Goal: Transaction & Acquisition: Purchase product/service

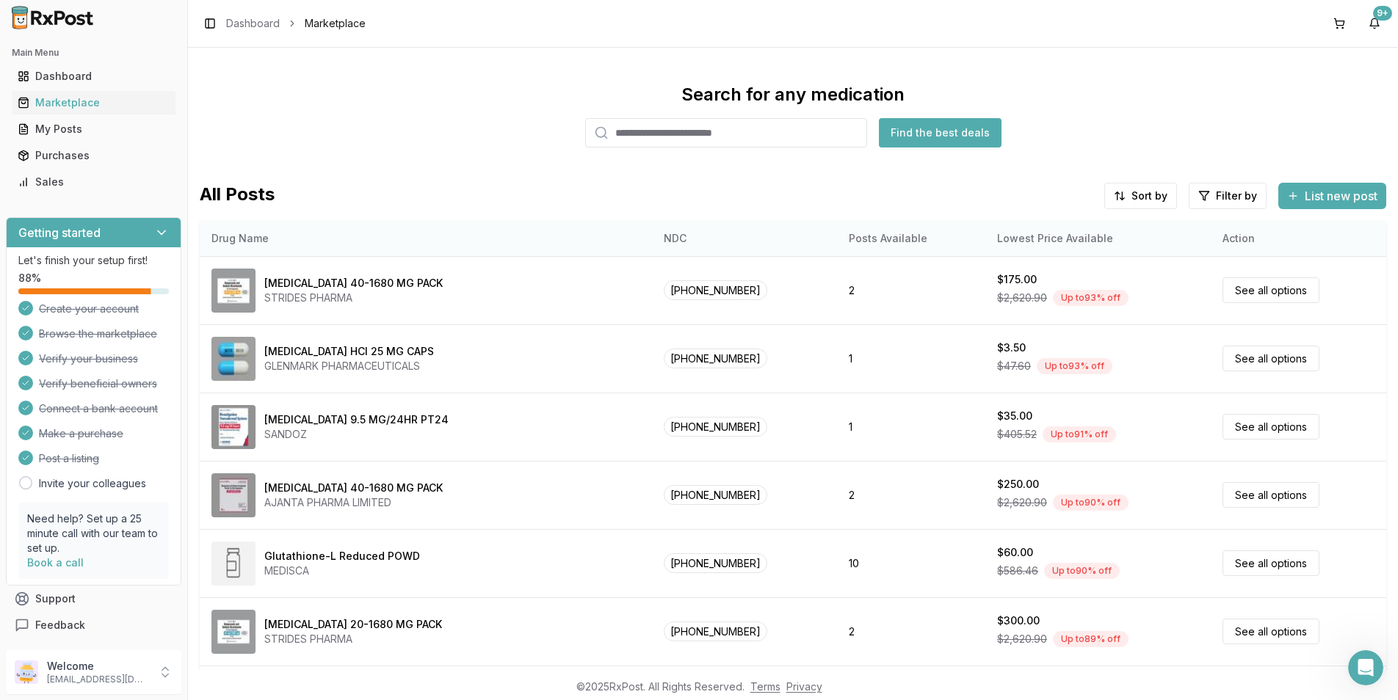
scroll to position [147, 0]
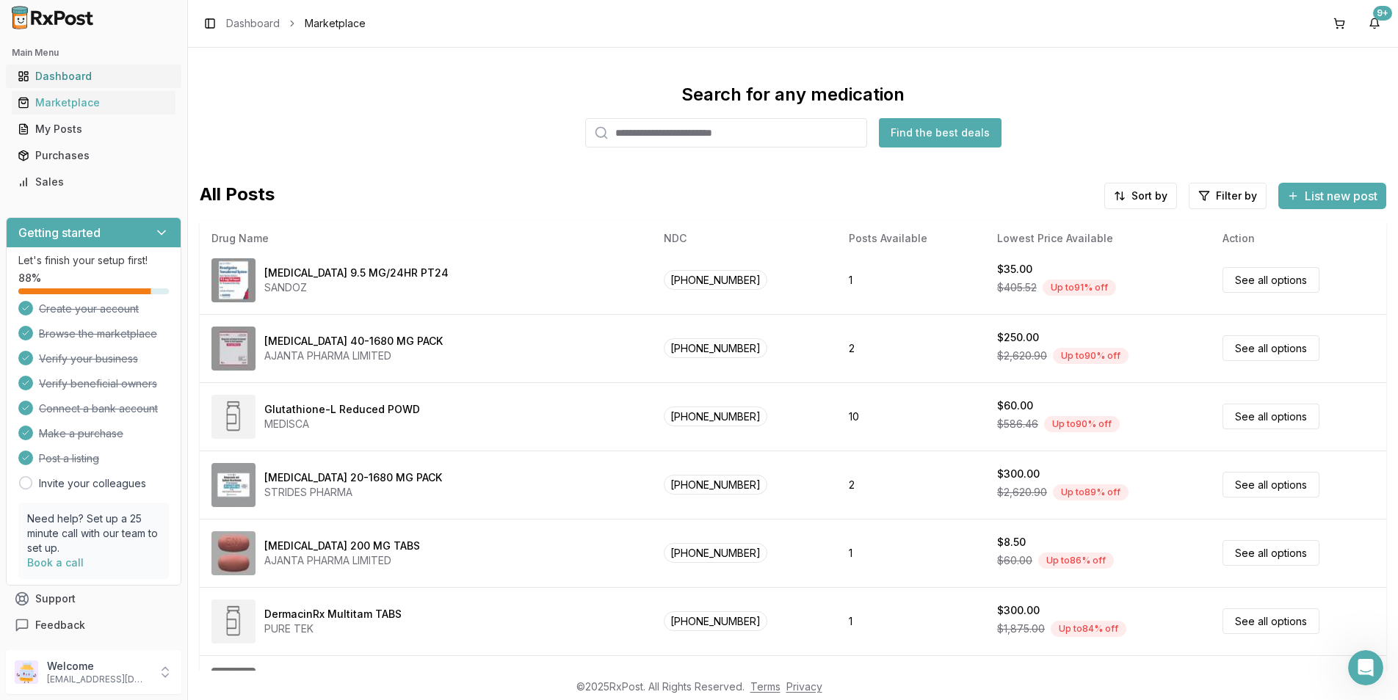
click at [48, 74] on div "Dashboard" at bounding box center [94, 76] width 152 height 15
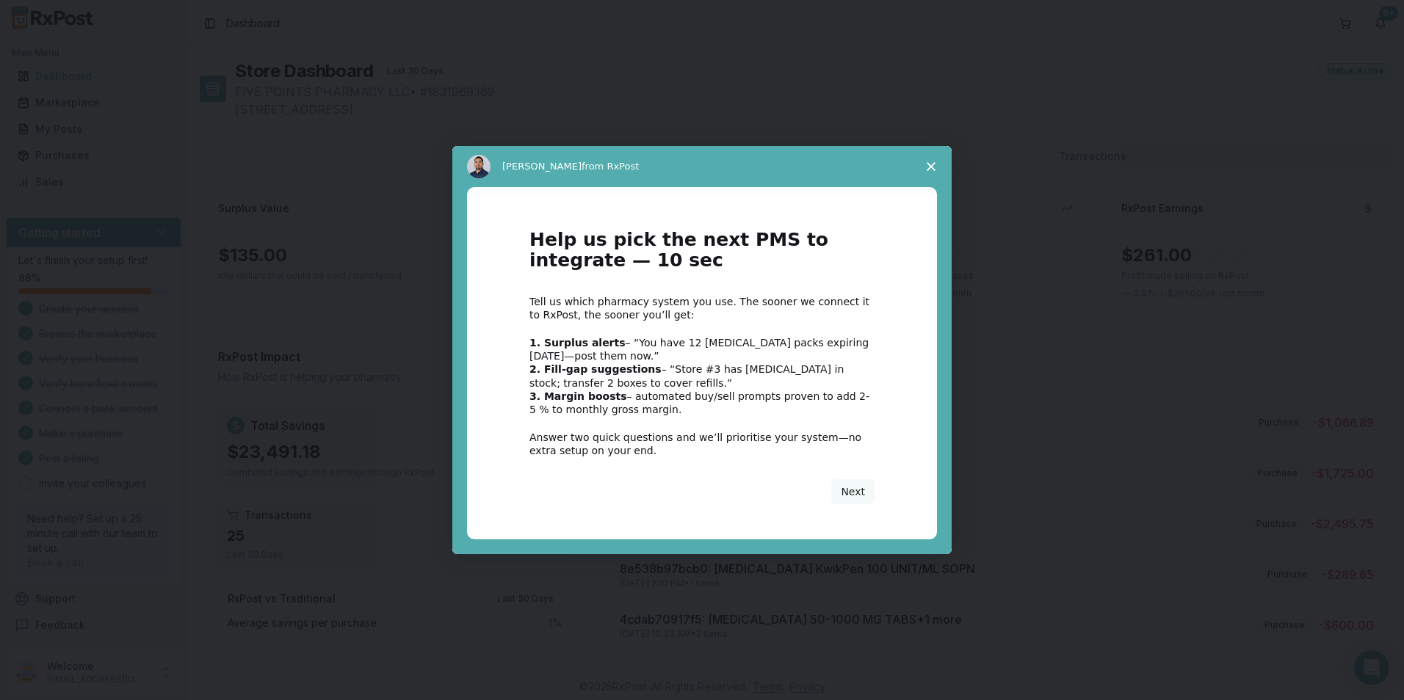
click at [926, 164] on span "Close survey" at bounding box center [930, 166] width 41 height 41
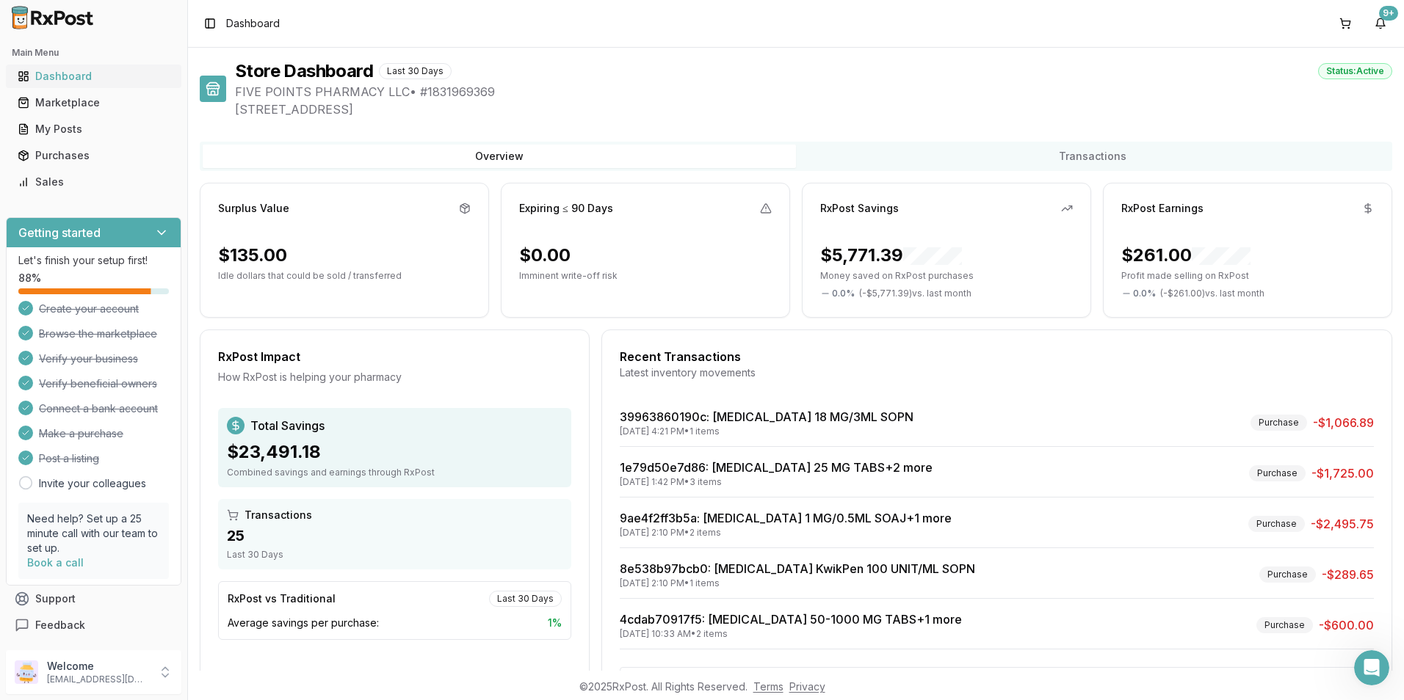
click at [75, 78] on div "Dashboard" at bounding box center [94, 76] width 152 height 15
click at [275, 25] on span "Dashboard" at bounding box center [253, 23] width 54 height 15
click at [239, 31] on div "Toggle Sidebar Dashboard" at bounding box center [240, 23] width 80 height 21
click at [65, 104] on div "Marketplace" at bounding box center [94, 102] width 152 height 15
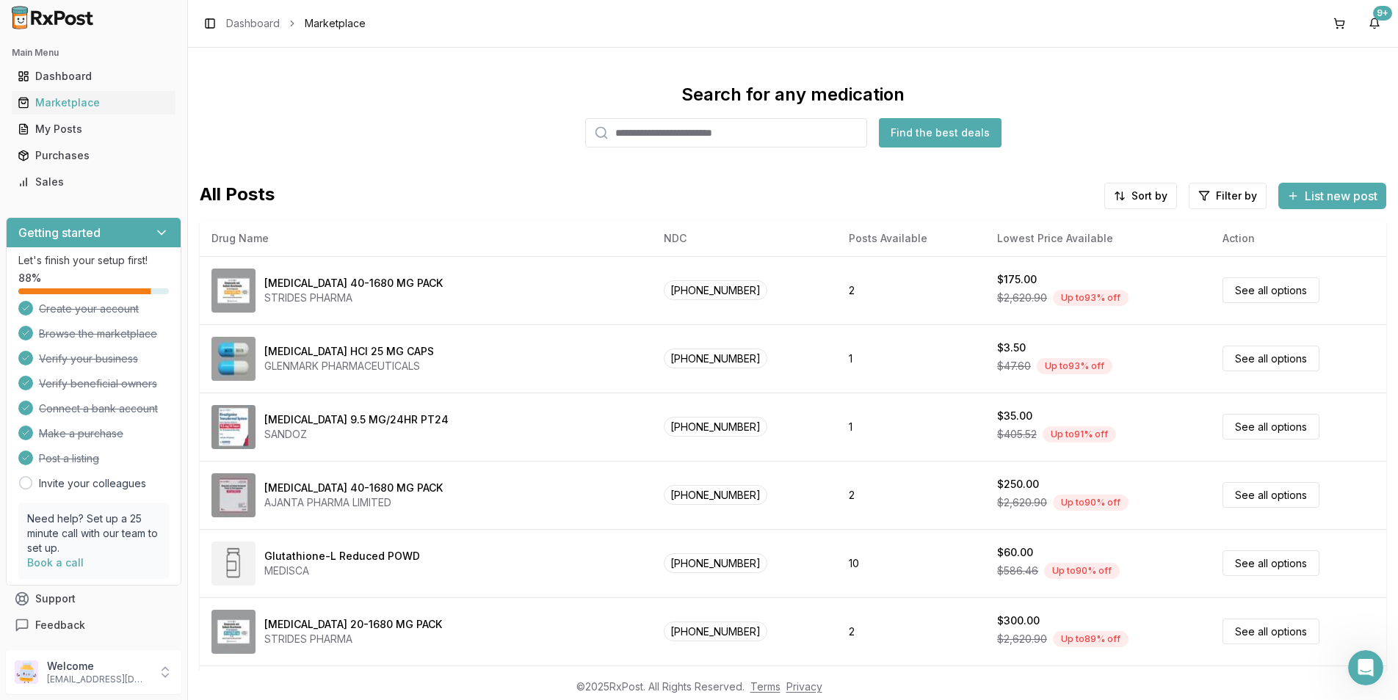
click at [665, 128] on input "search" at bounding box center [726, 132] width 282 height 29
type input "*****"
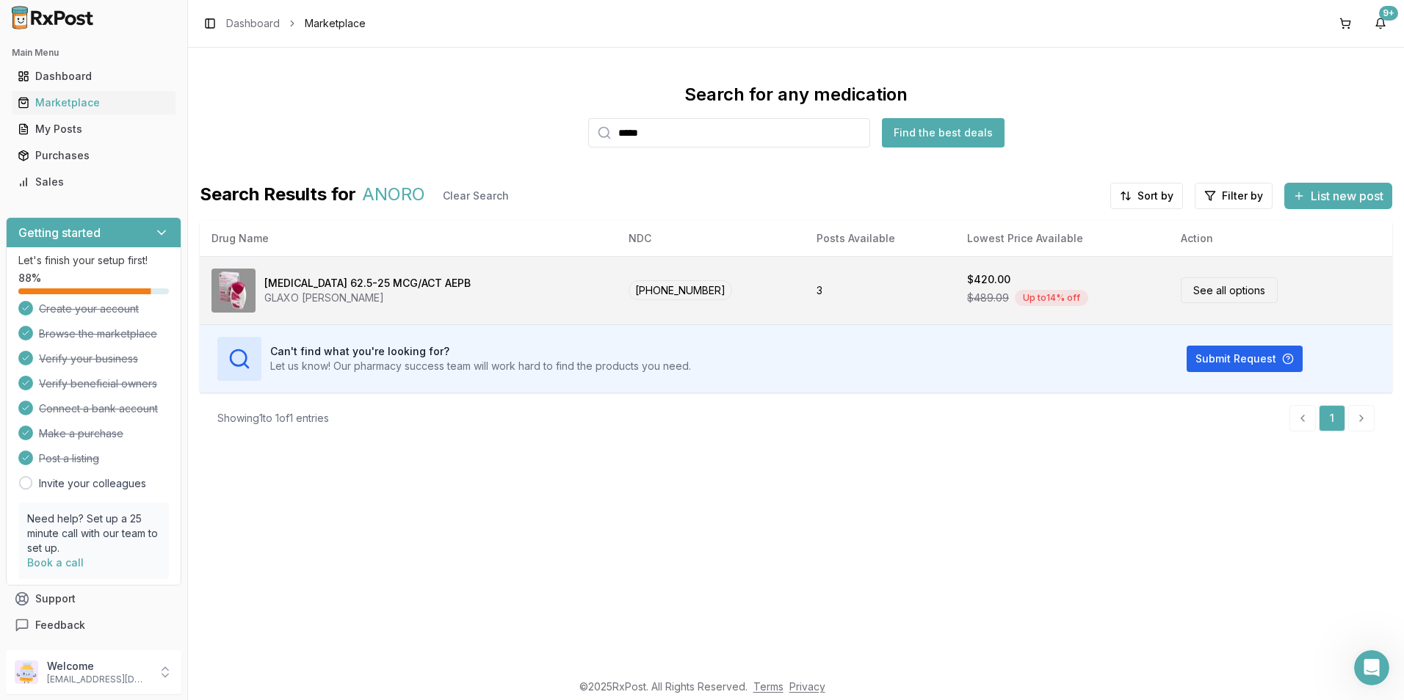
click at [1206, 291] on link "See all options" at bounding box center [1228, 290] width 97 height 26
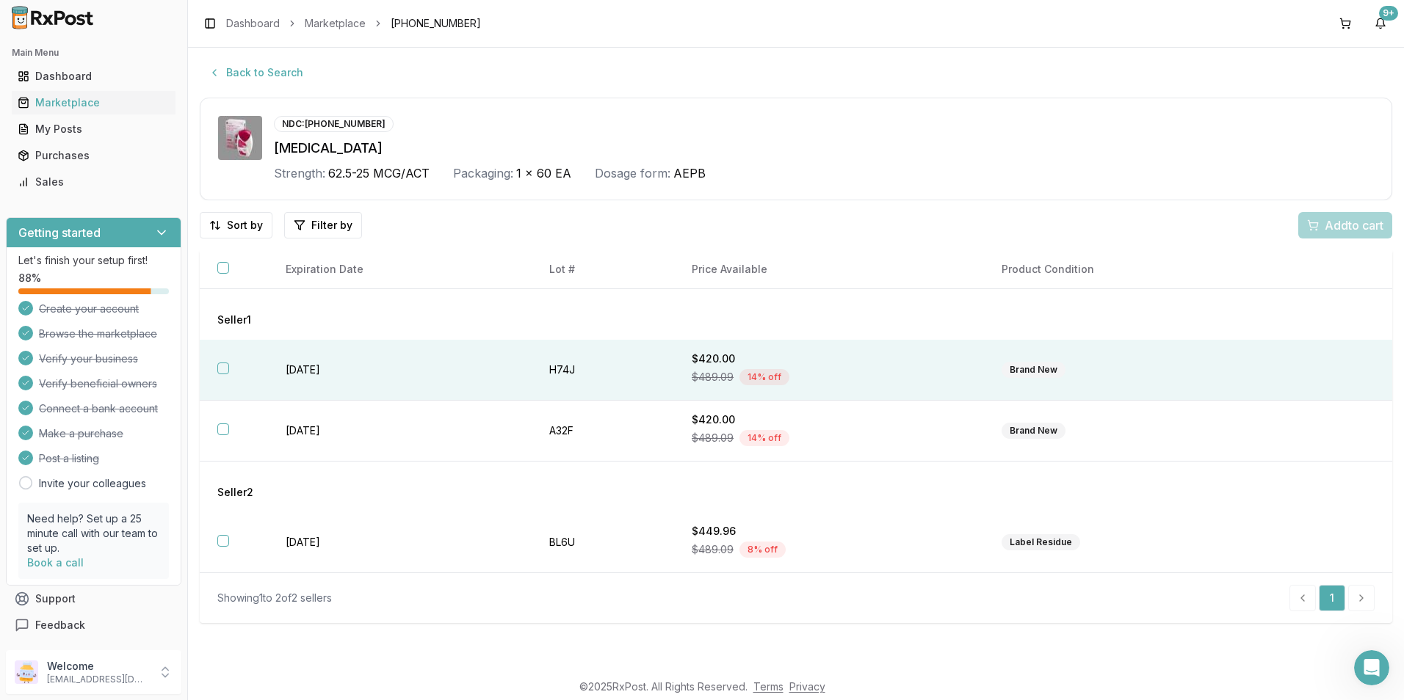
click at [214, 367] on th at bounding box center [234, 370] width 68 height 61
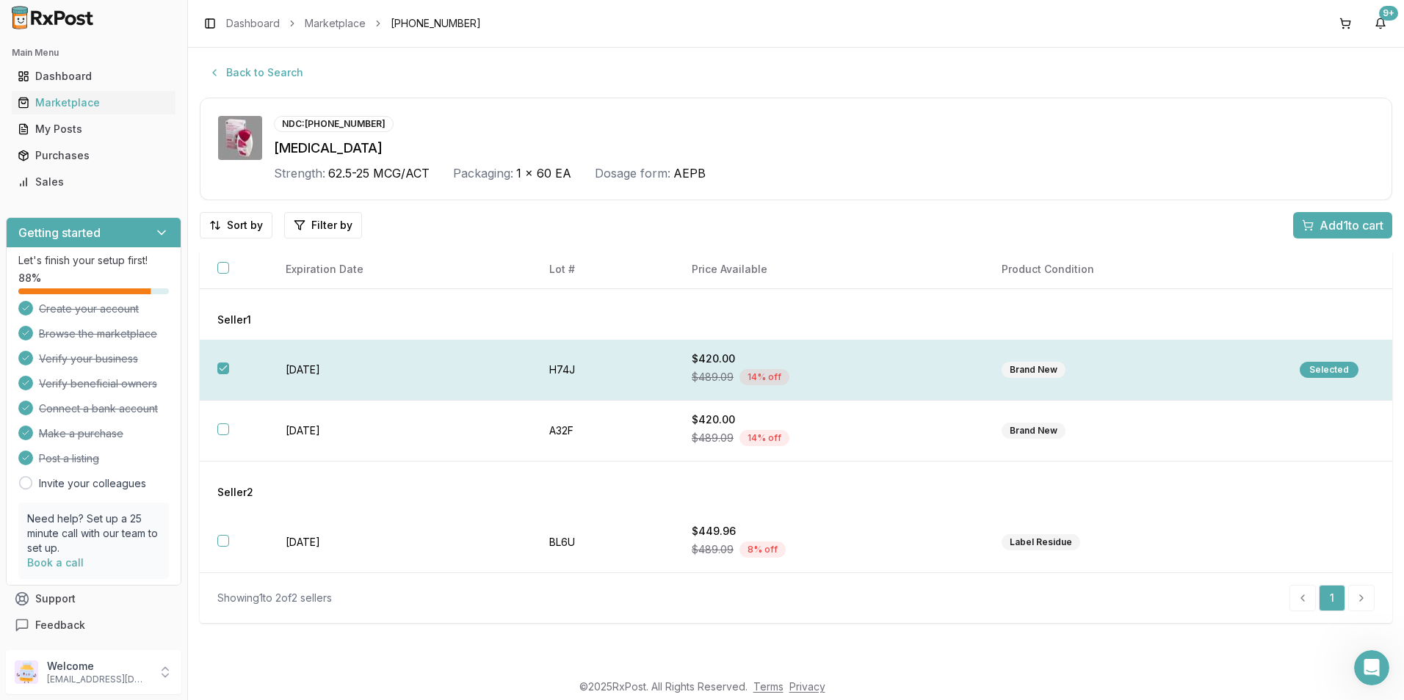
click at [1321, 370] on div "Selected" at bounding box center [1328, 370] width 59 height 16
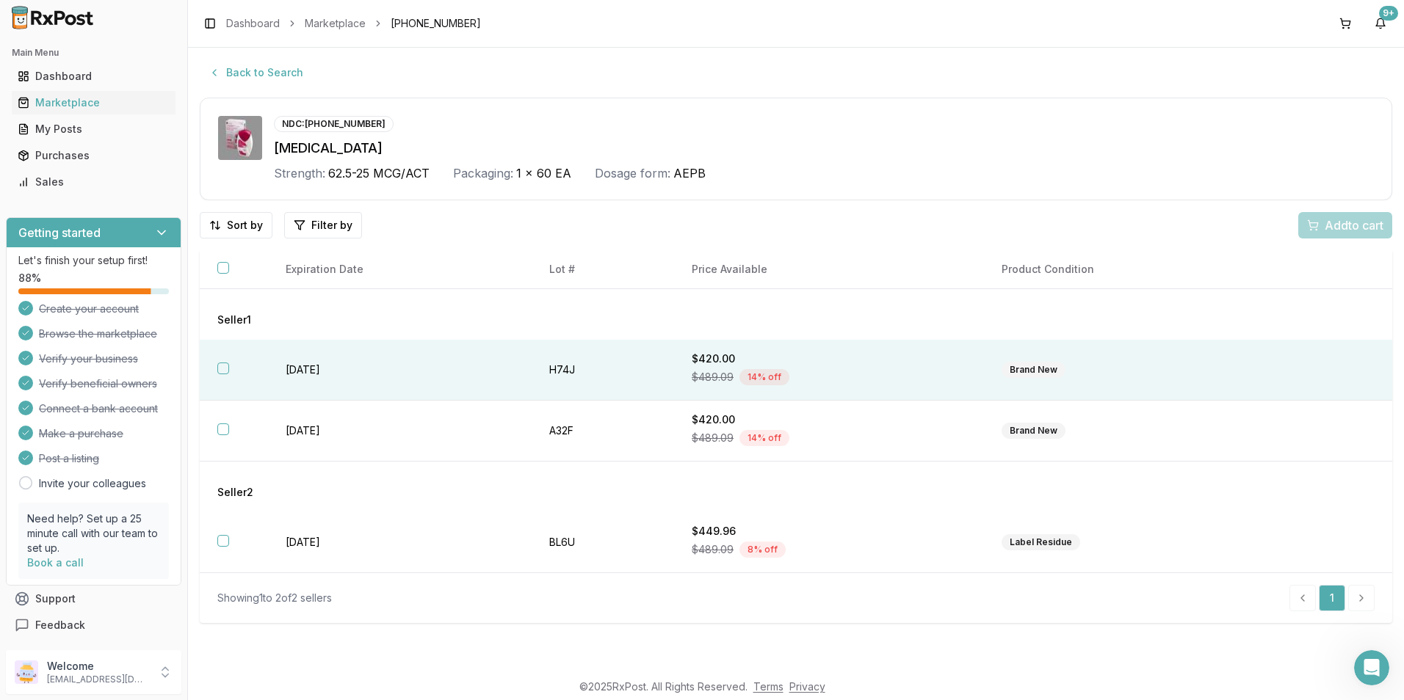
click at [220, 366] on button "button" at bounding box center [223, 369] width 12 height 12
click at [1324, 228] on span "Add 1 to cart" at bounding box center [1351, 226] width 64 height 18
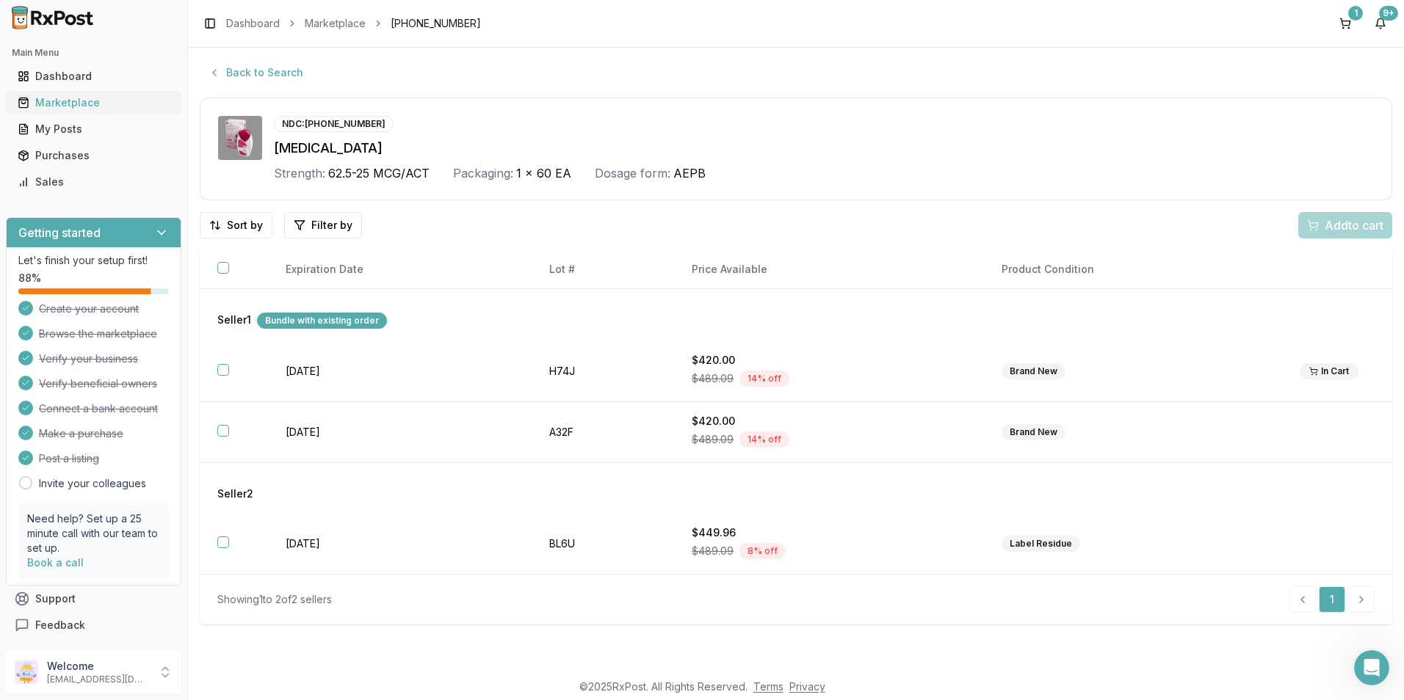
click at [68, 99] on div "Marketplace" at bounding box center [94, 102] width 152 height 15
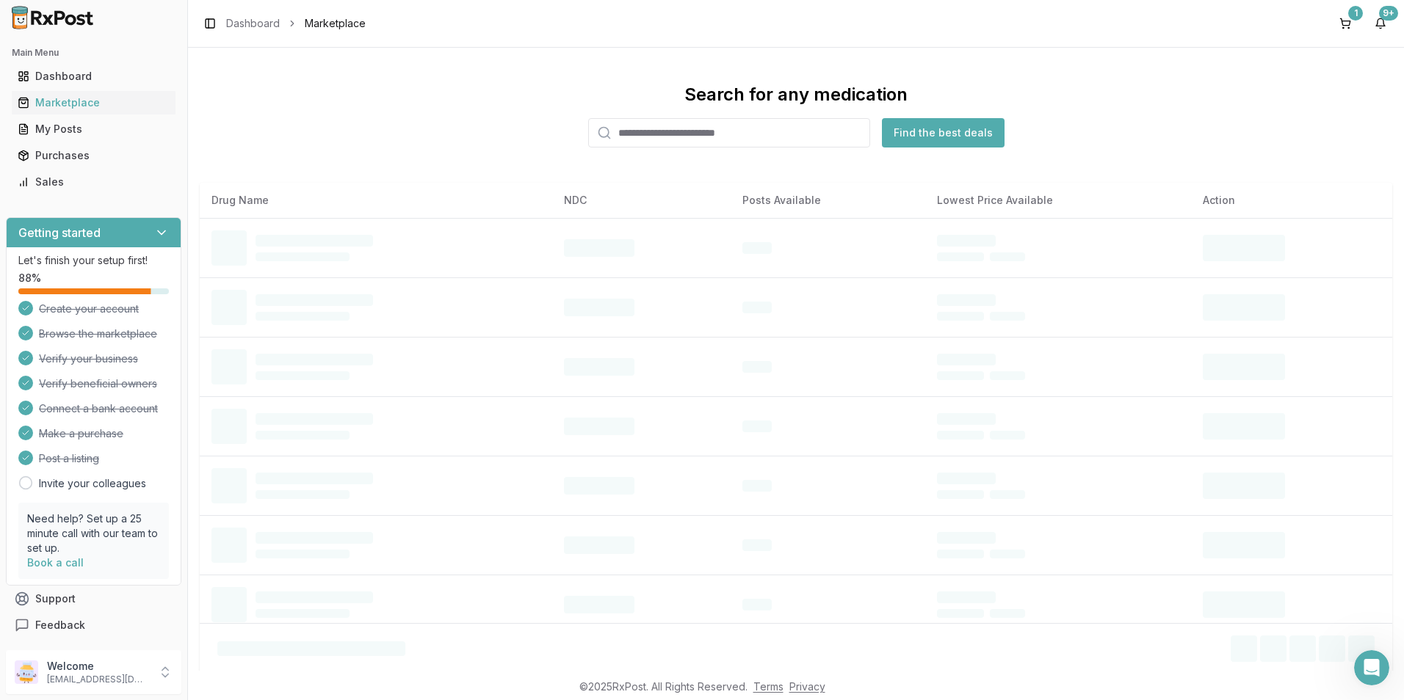
click at [630, 126] on input "search" at bounding box center [729, 132] width 282 height 29
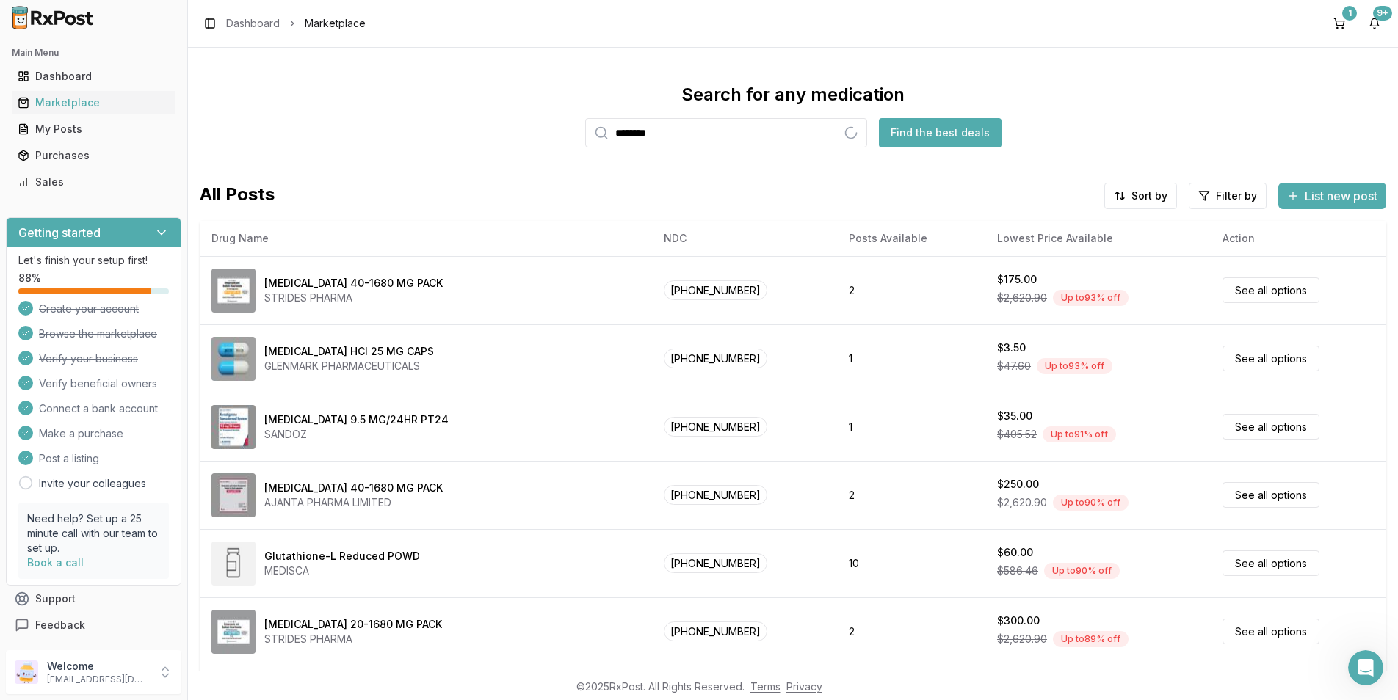
type input "********"
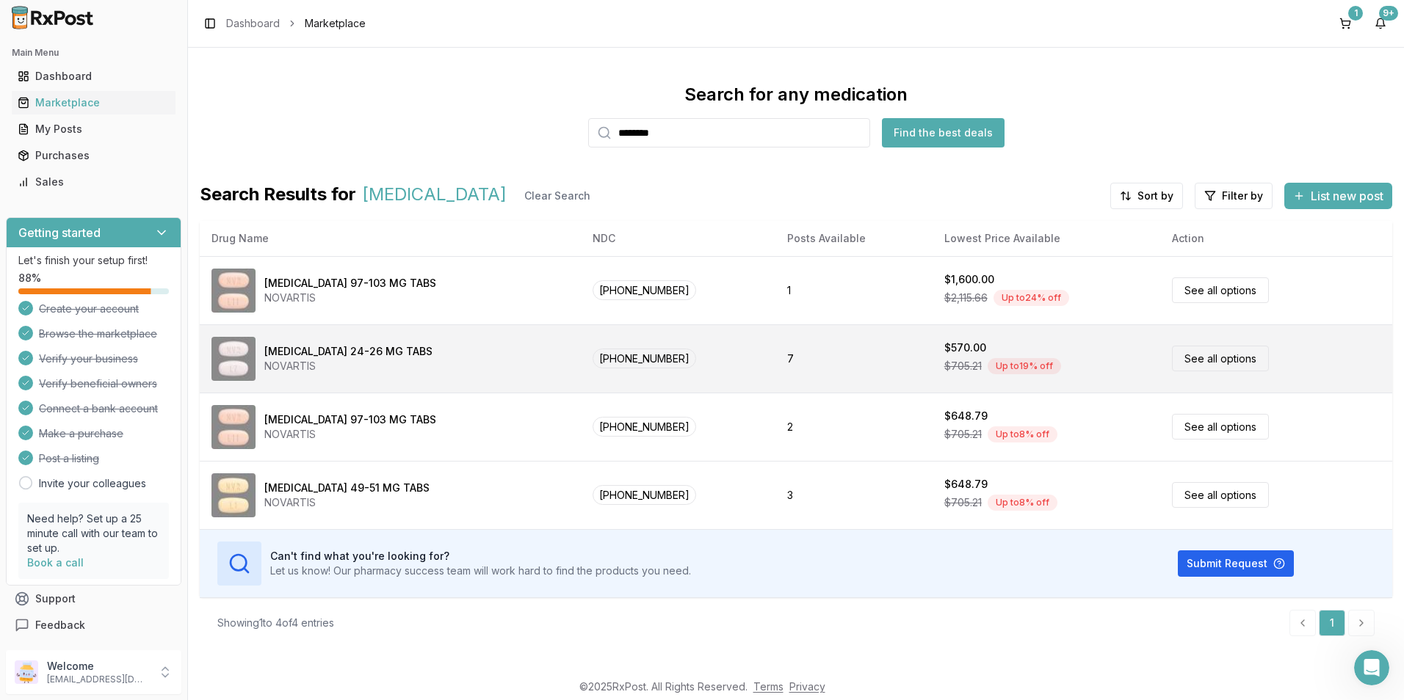
click at [1193, 355] on link "See all options" at bounding box center [1220, 359] width 97 height 26
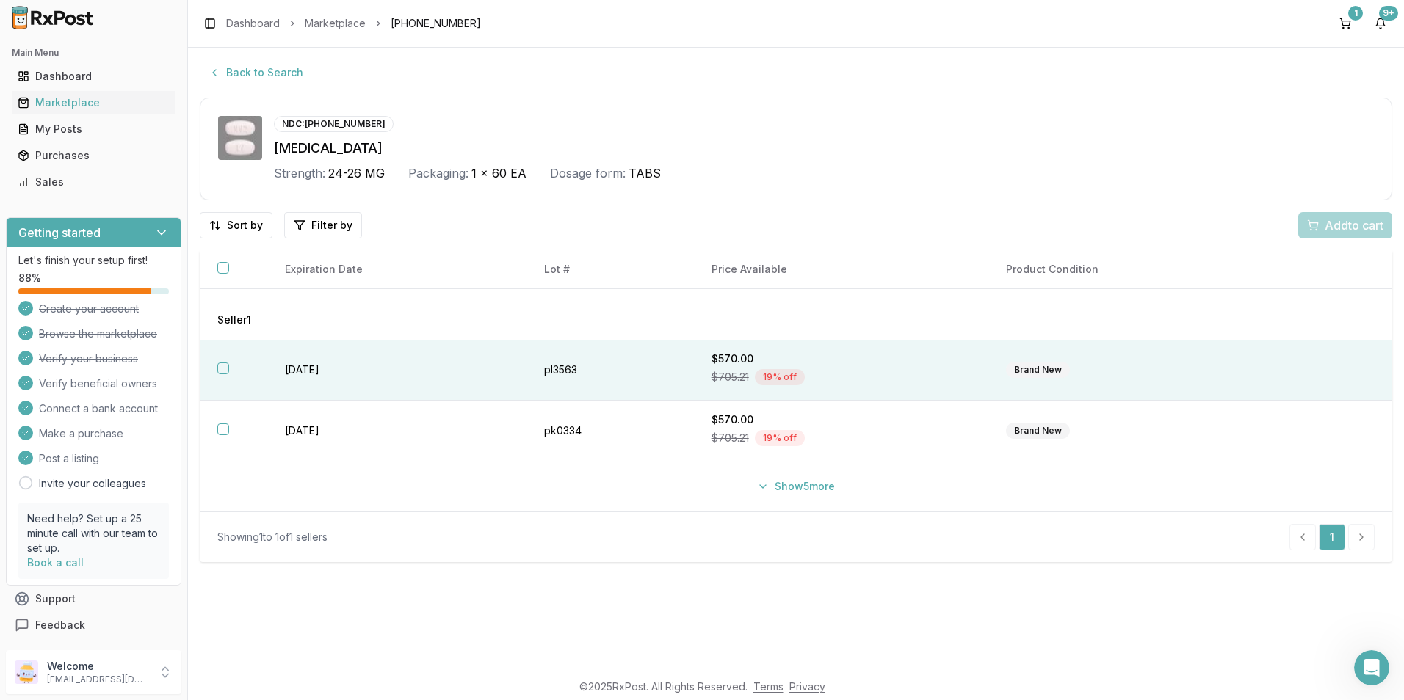
click at [222, 372] on button "button" at bounding box center [223, 369] width 12 height 12
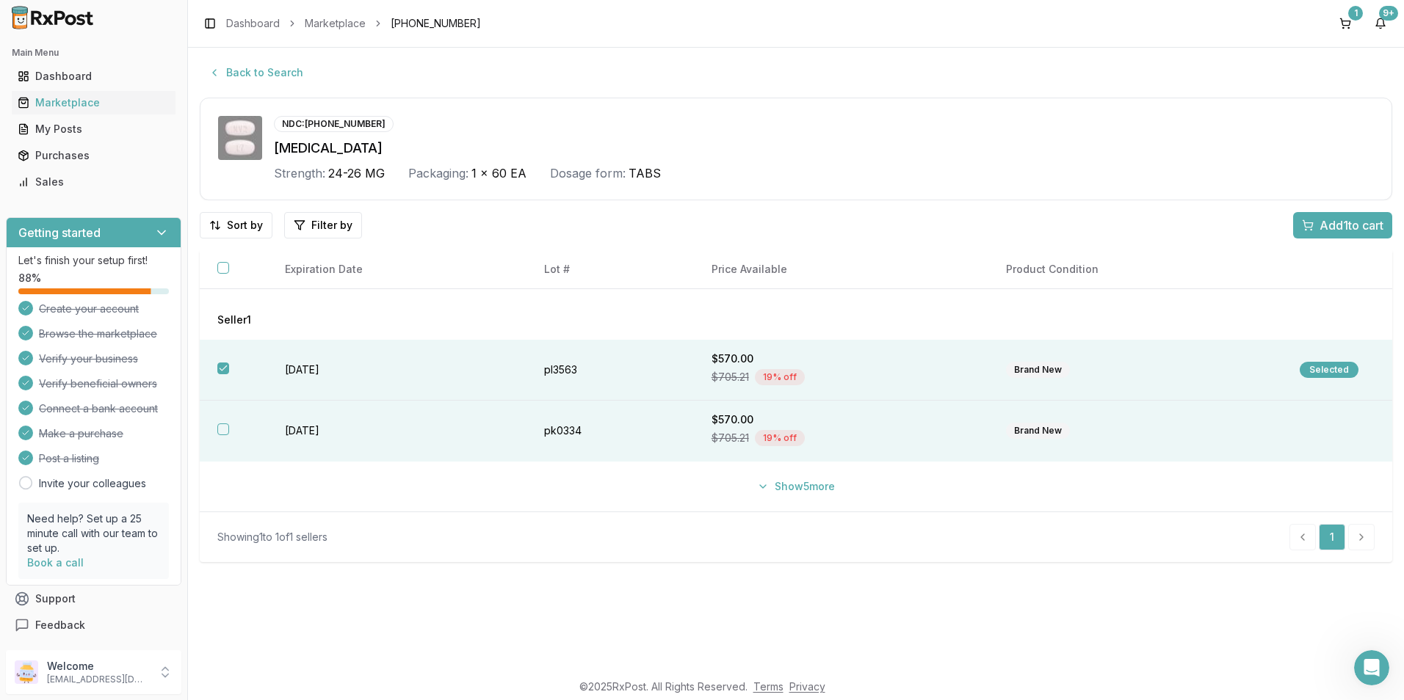
click at [221, 427] on button "button" at bounding box center [223, 430] width 12 height 12
click at [1332, 232] on span "Add 2 to cart" at bounding box center [1350, 226] width 66 height 18
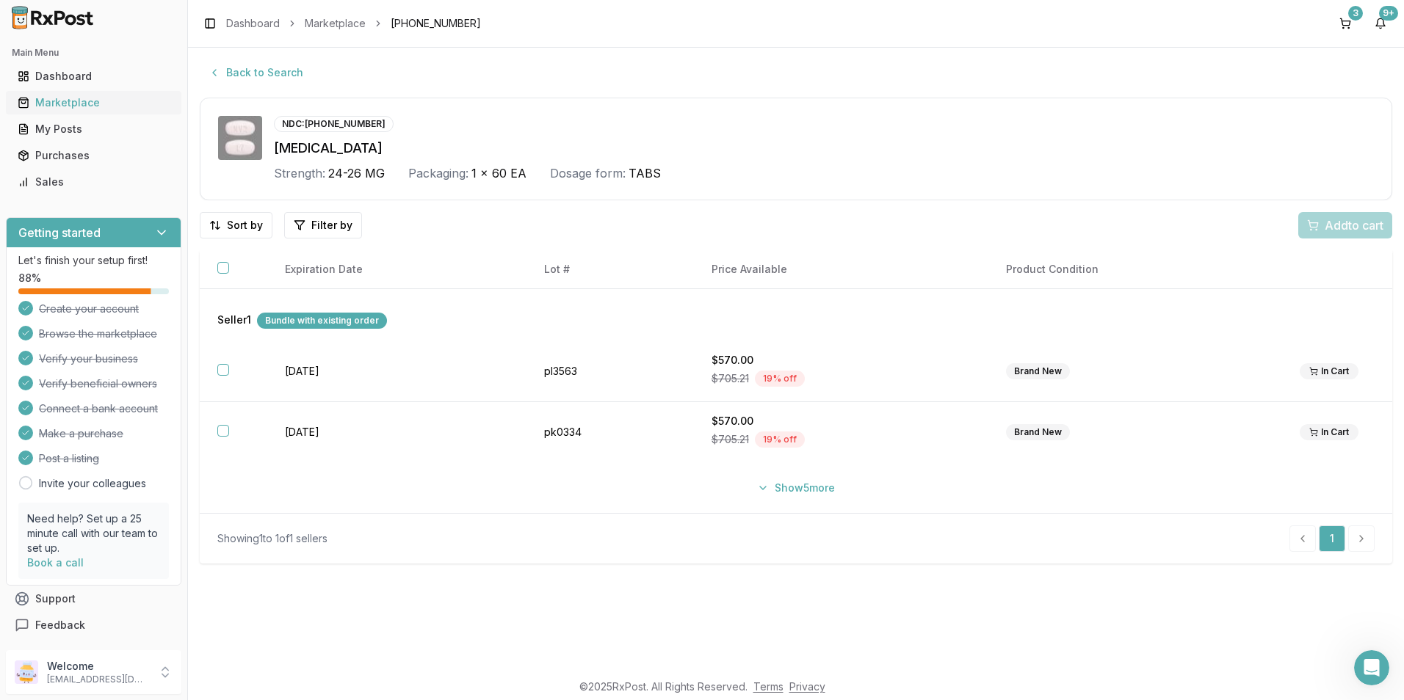
click at [52, 99] on div "Marketplace" at bounding box center [94, 102] width 152 height 15
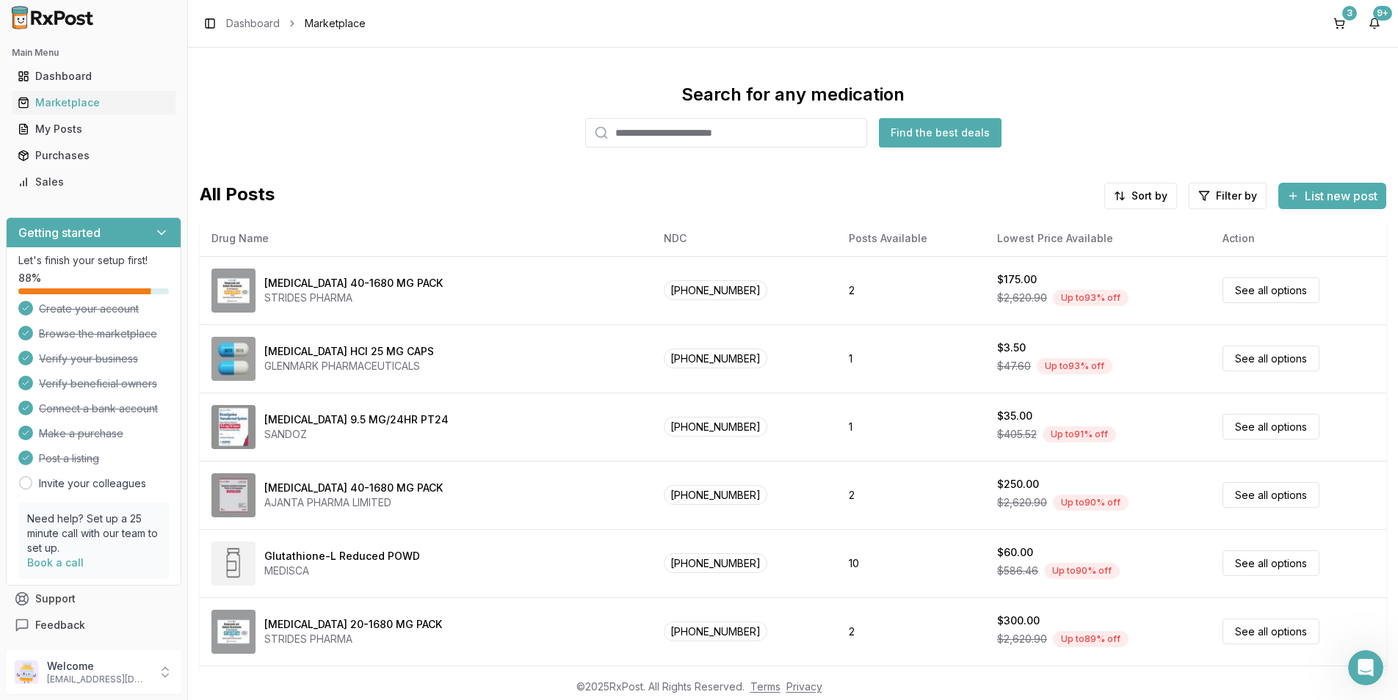
click at [674, 131] on input "search" at bounding box center [726, 132] width 282 height 29
type input "*******"
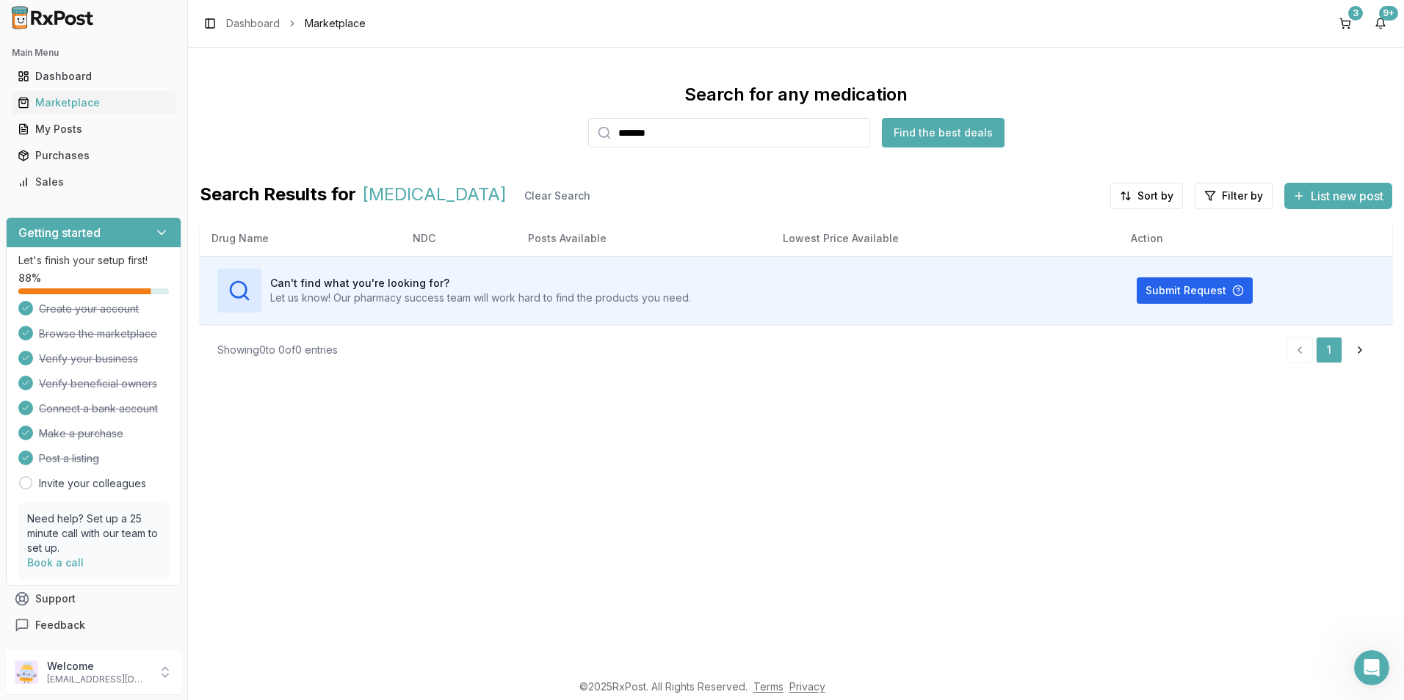
click at [929, 134] on button "Find the best deals" at bounding box center [943, 132] width 123 height 29
click at [57, 128] on div "My Posts" at bounding box center [94, 129] width 152 height 15
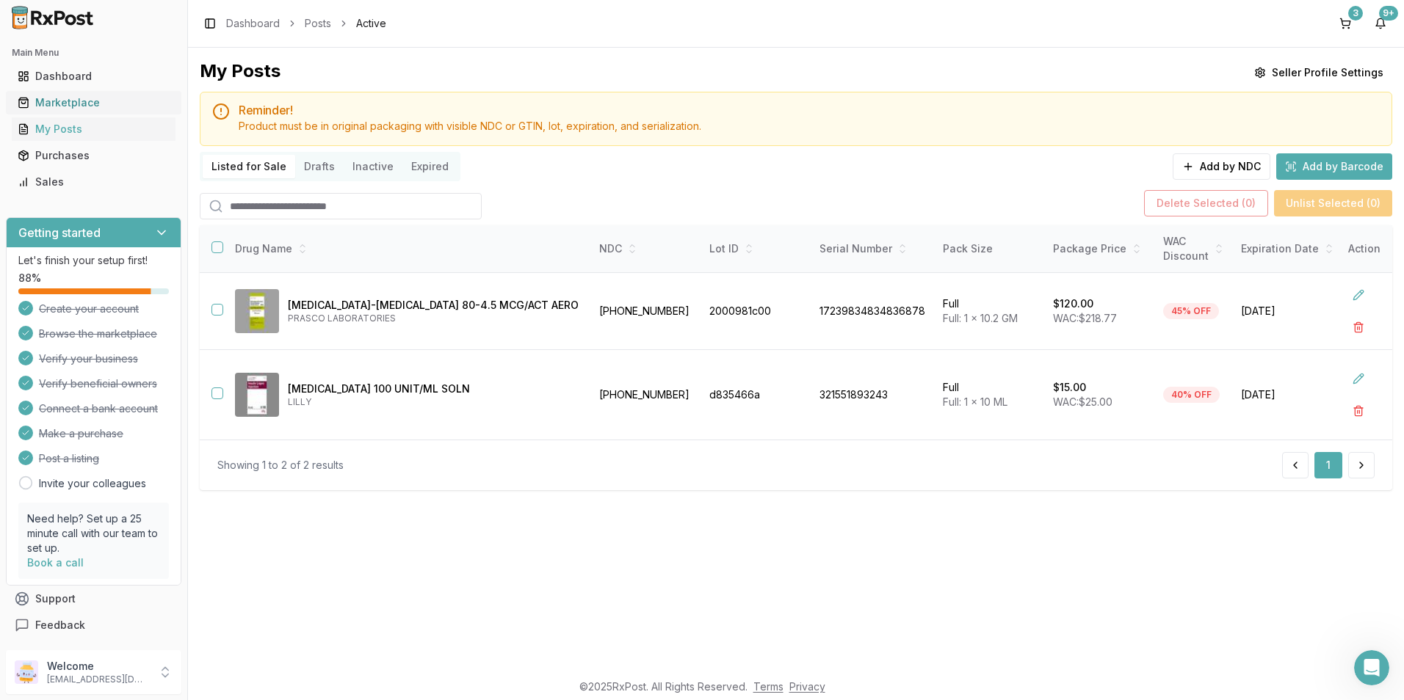
click at [58, 105] on div "Marketplace" at bounding box center [94, 102] width 152 height 15
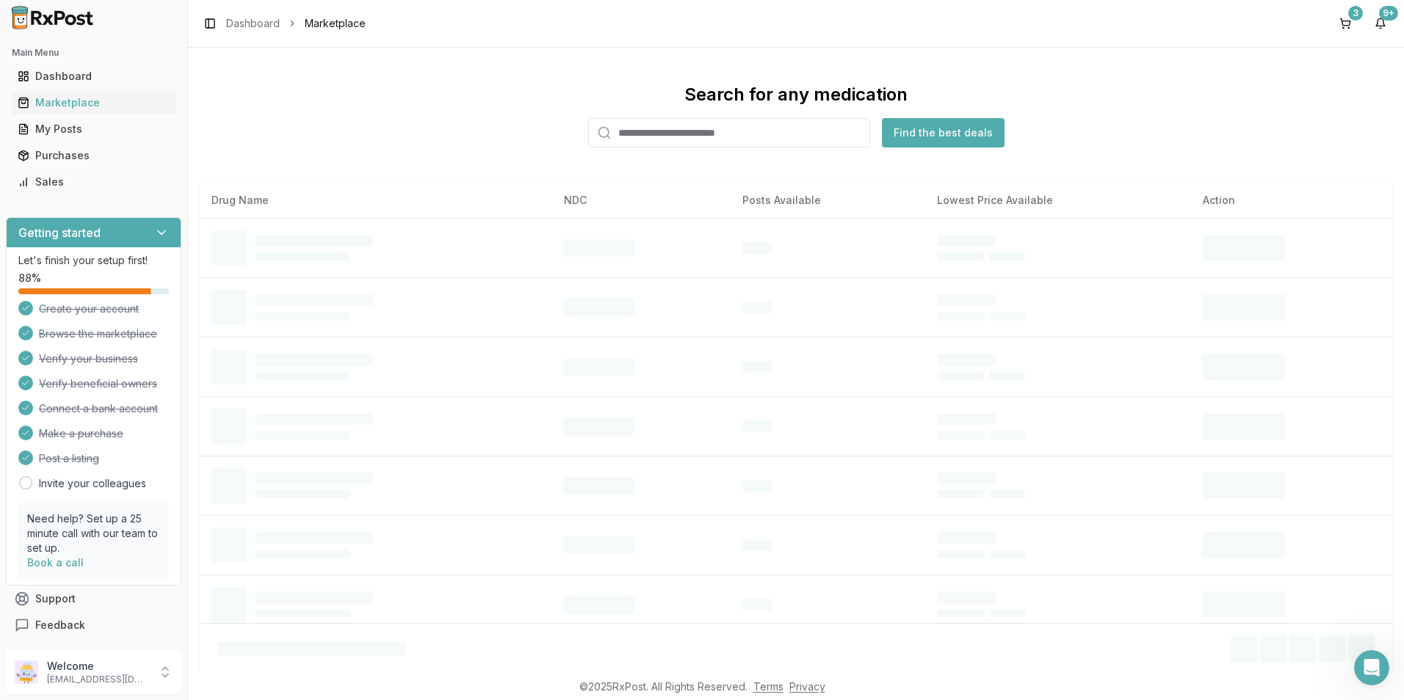
click at [712, 139] on input "search" at bounding box center [729, 132] width 282 height 29
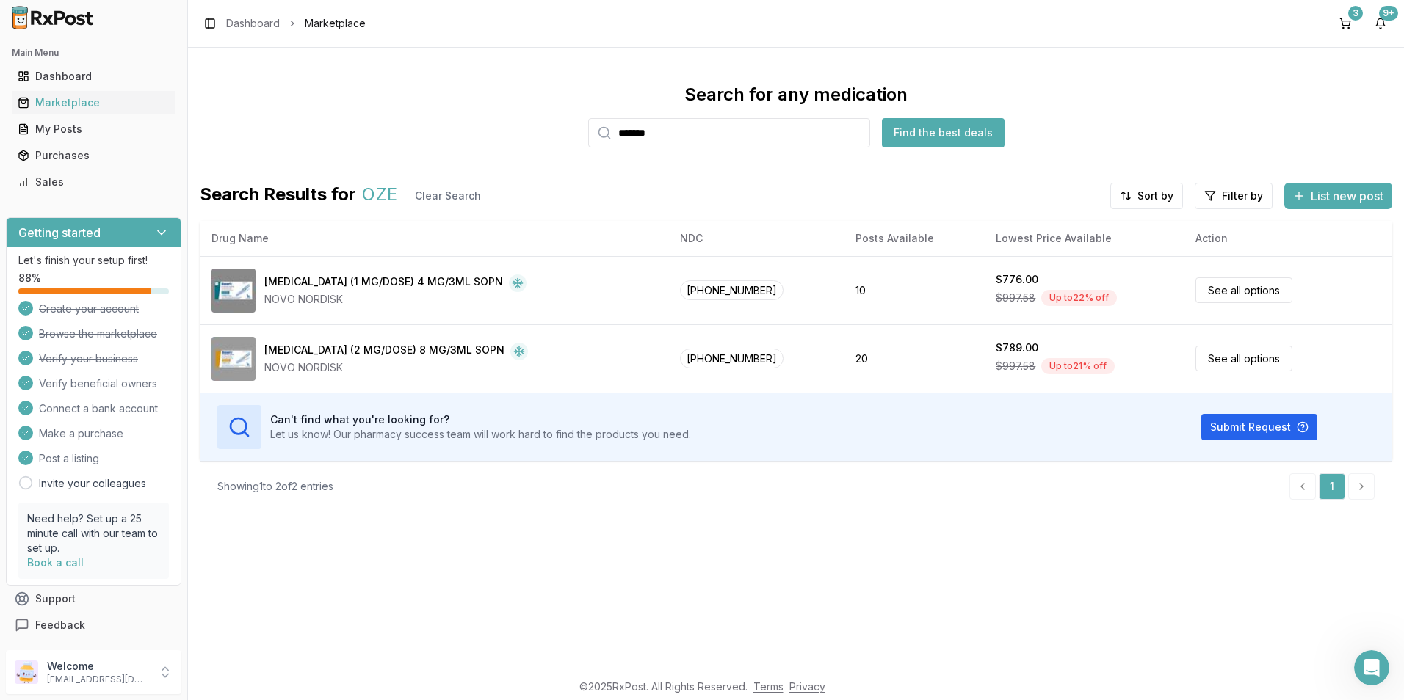
type input "*******"
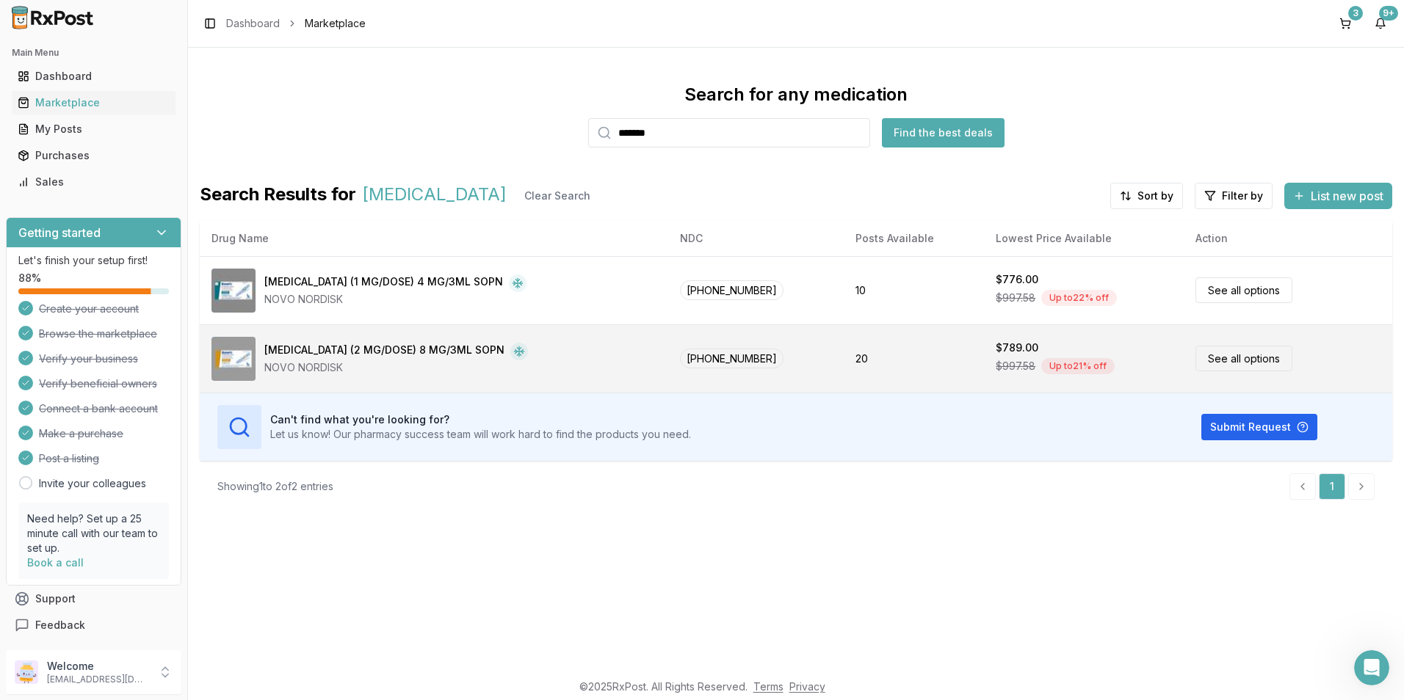
click at [1200, 359] on link "See all options" at bounding box center [1243, 359] width 97 height 26
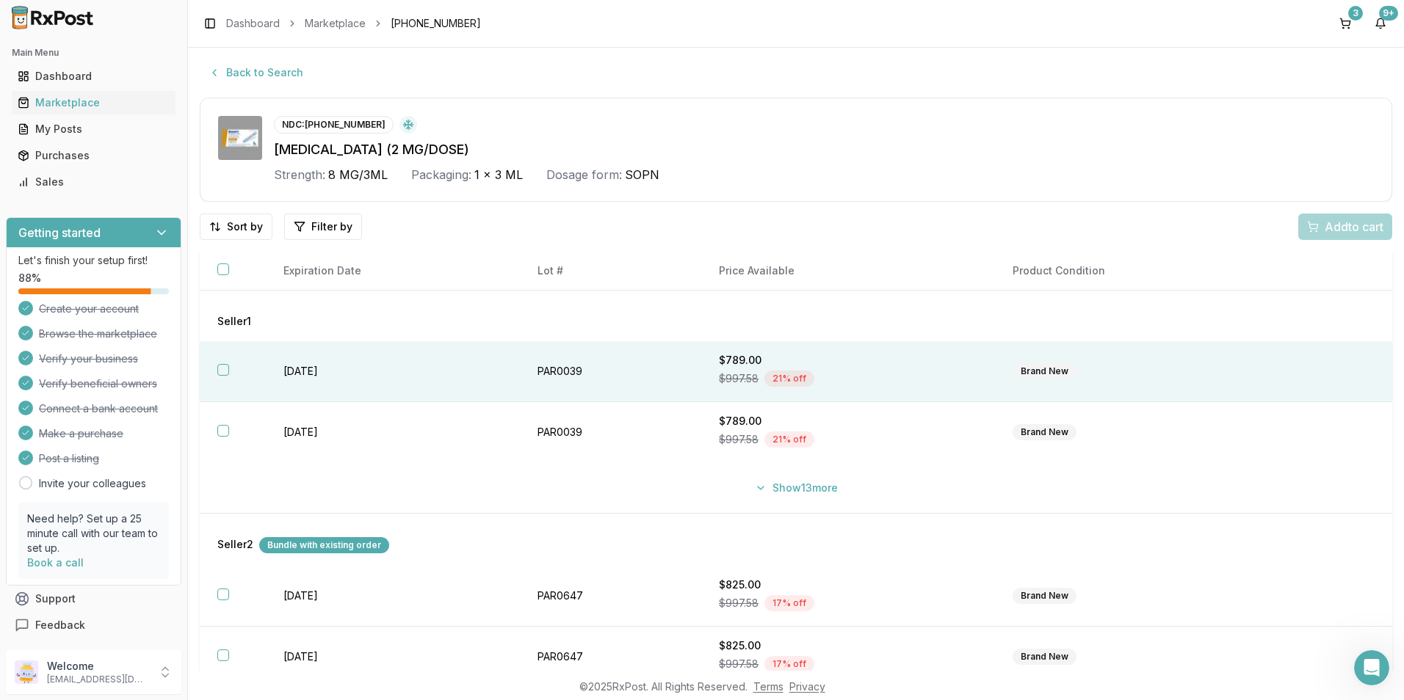
click at [228, 372] on button "button" at bounding box center [223, 370] width 12 height 12
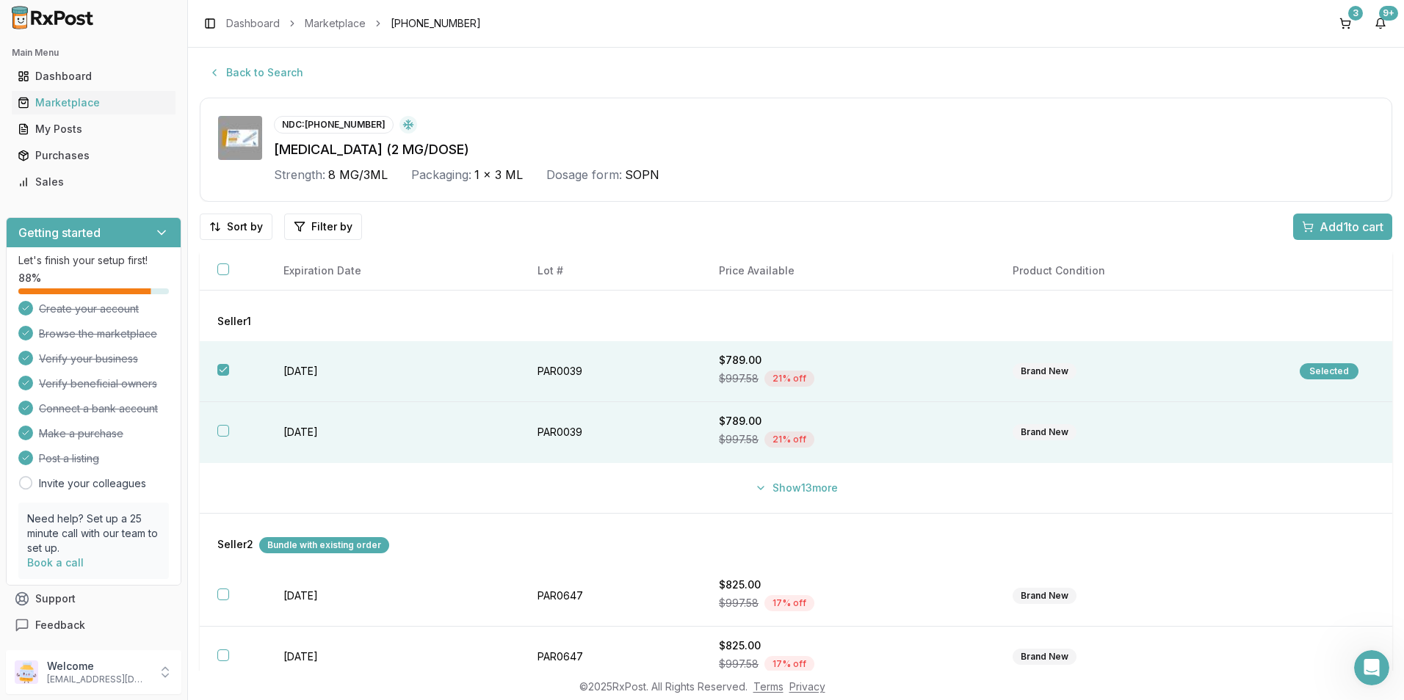
click at [224, 421] on th at bounding box center [233, 432] width 66 height 61
click at [1326, 221] on span "Add 2 to cart" at bounding box center [1350, 227] width 66 height 18
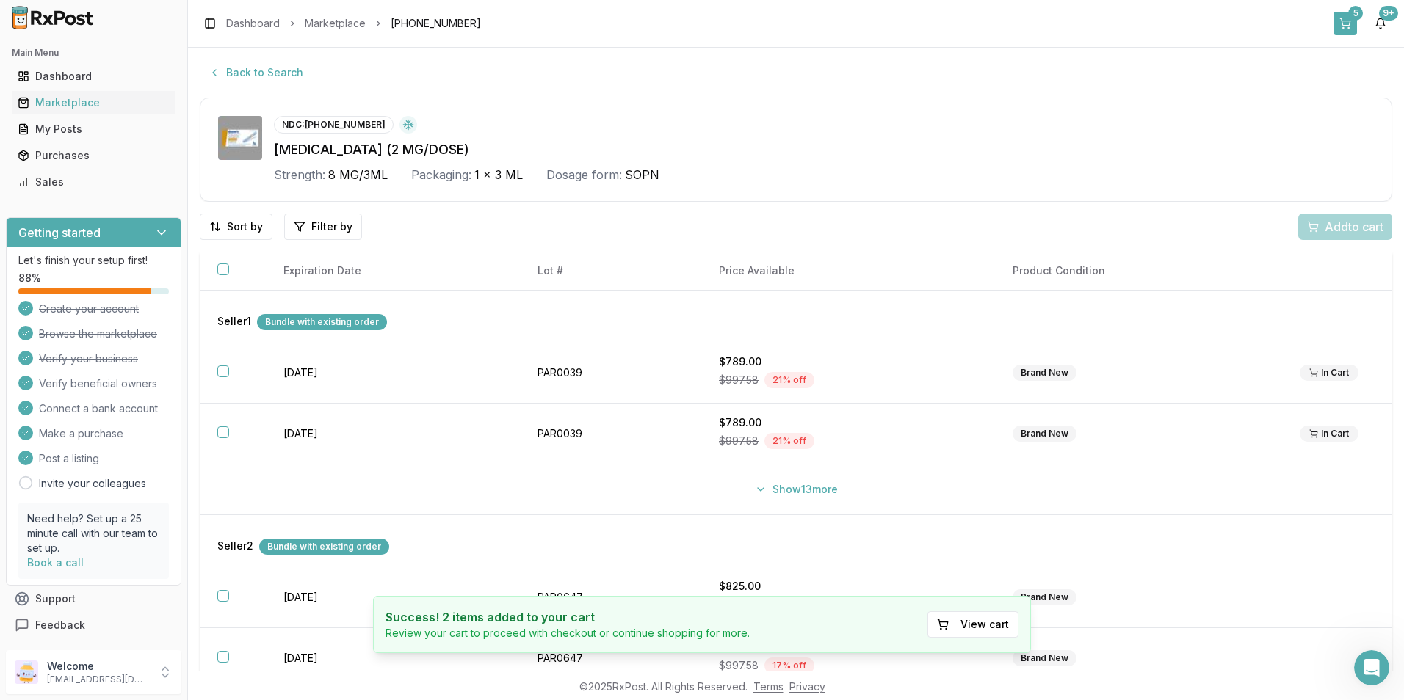
click at [1351, 14] on div "5" at bounding box center [1355, 13] width 15 height 15
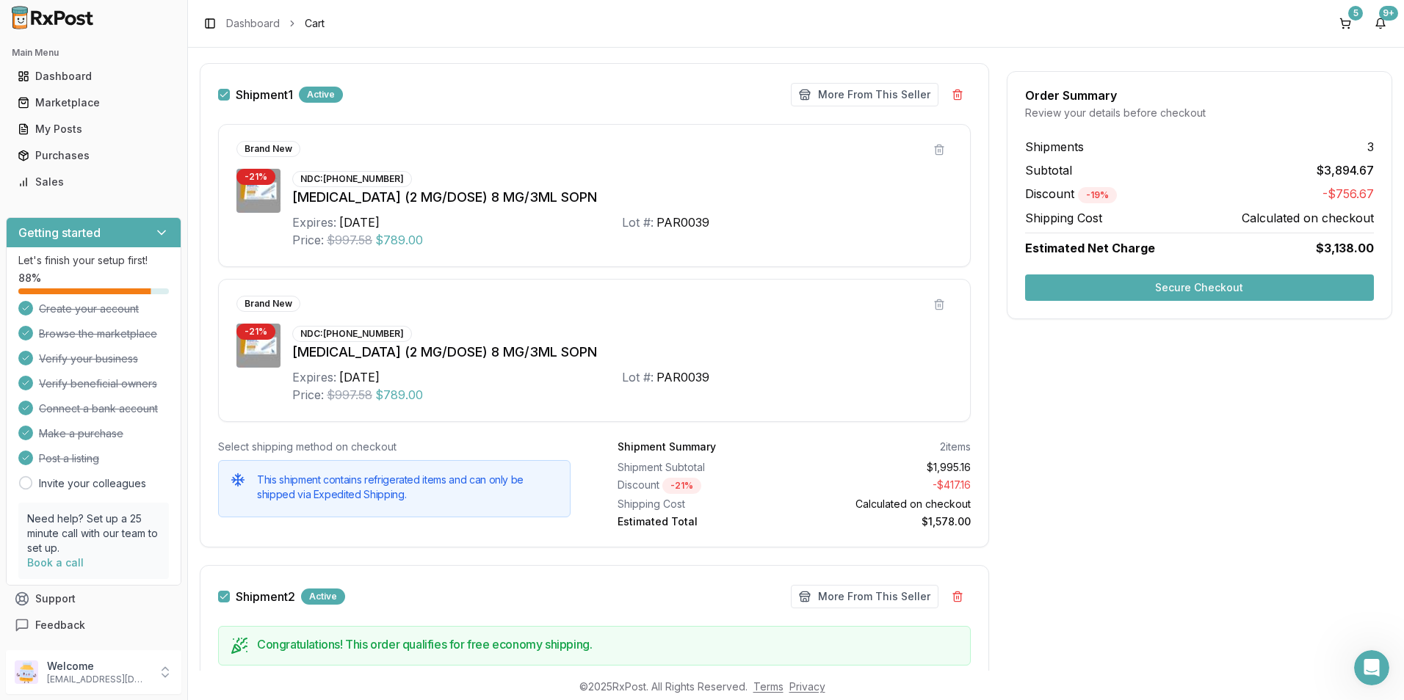
scroll to position [220, 0]
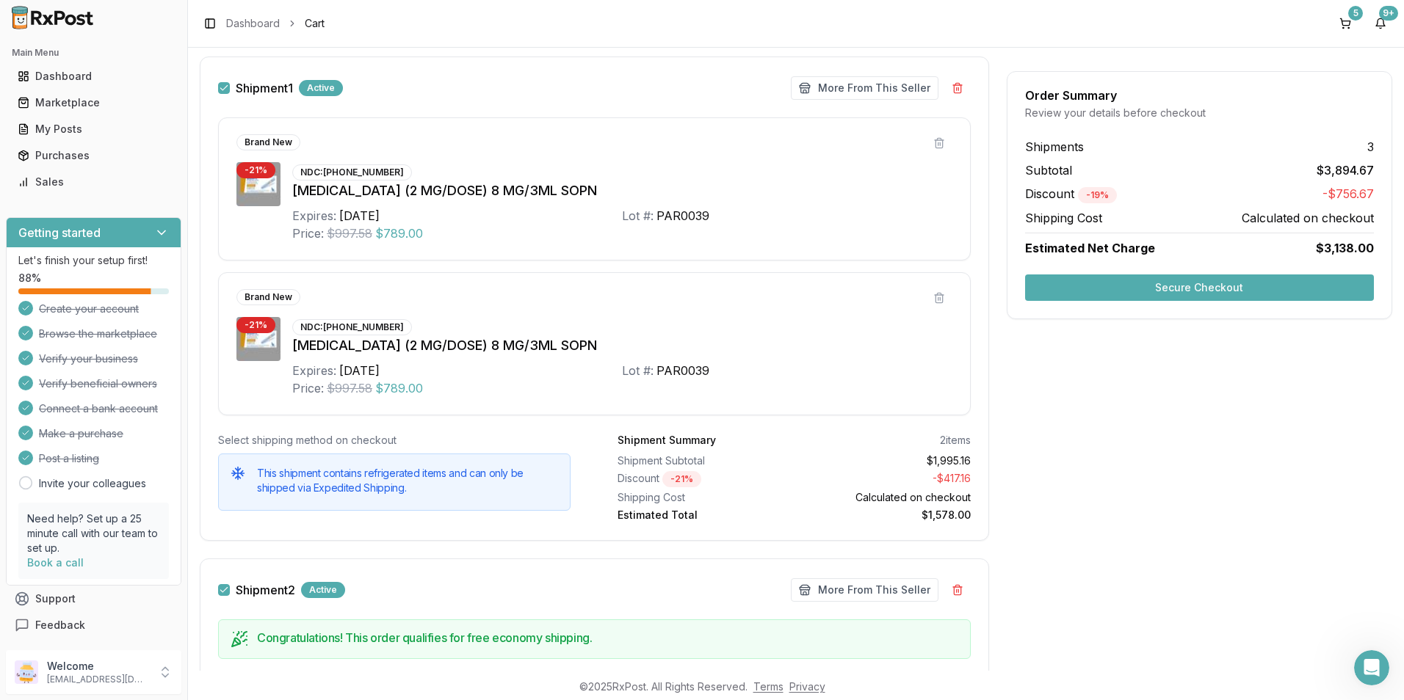
click at [1180, 285] on button "Secure Checkout" at bounding box center [1199, 288] width 349 height 26
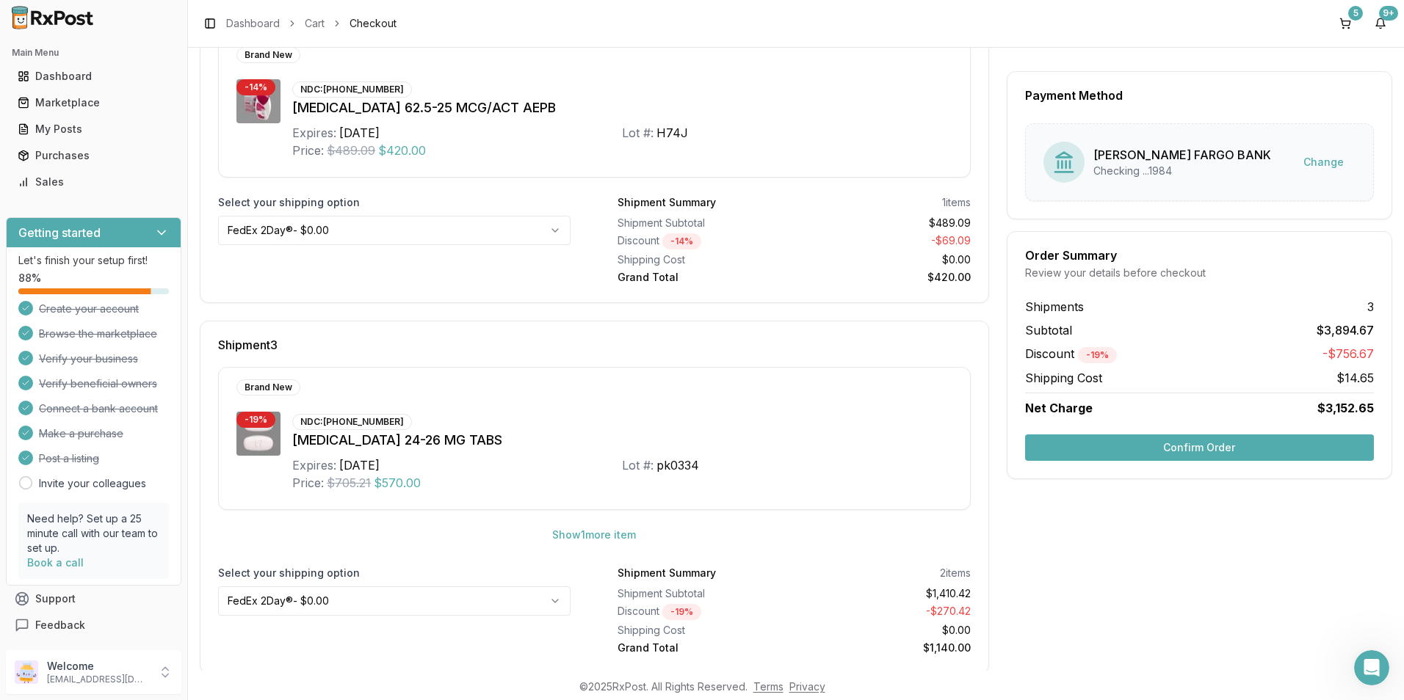
scroll to position [702, 0]
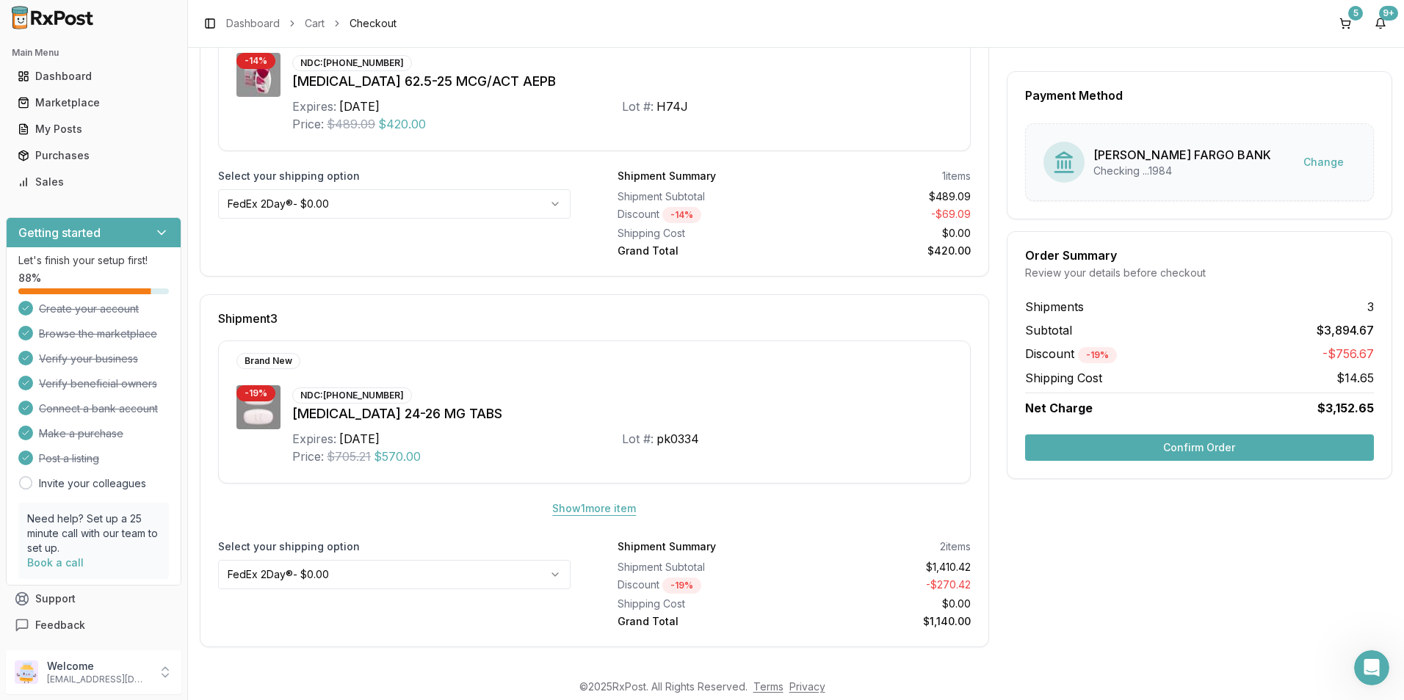
click at [564, 512] on button "Show 1 more item" at bounding box center [593, 508] width 107 height 26
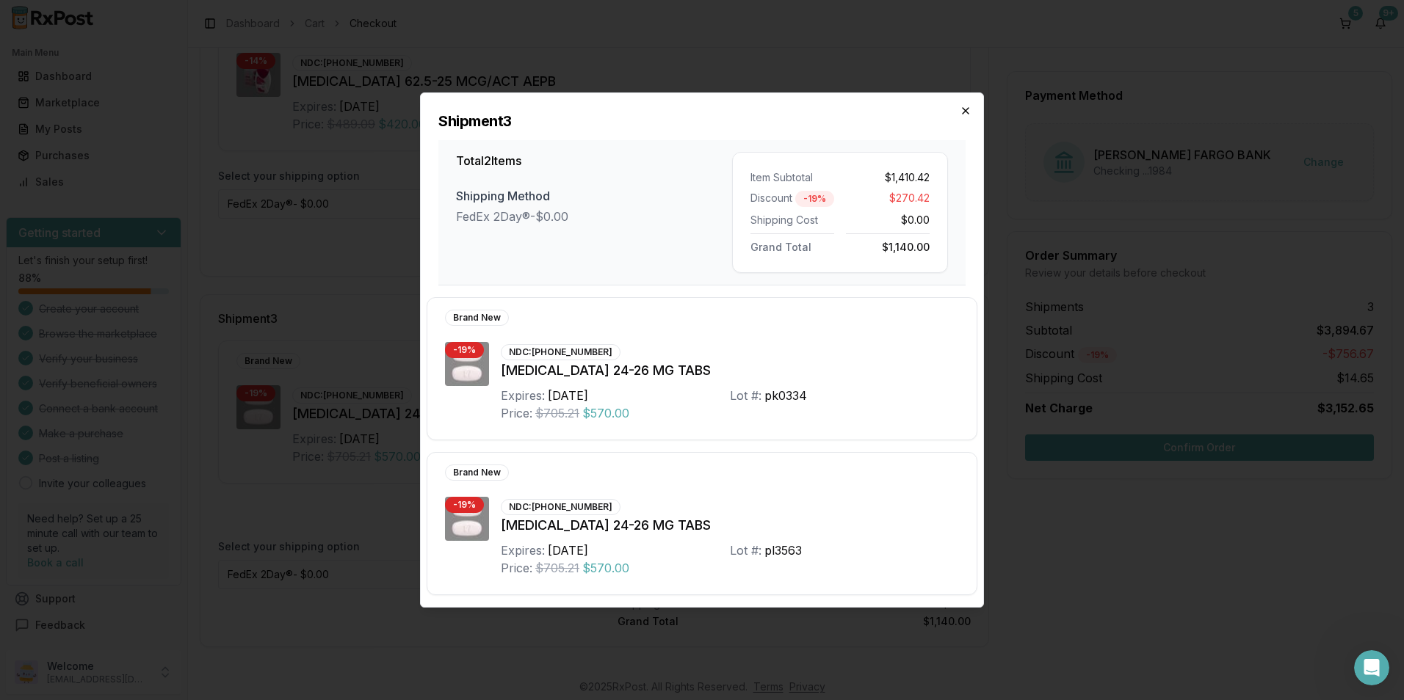
click at [962, 110] on icon "button" at bounding box center [965, 111] width 12 height 12
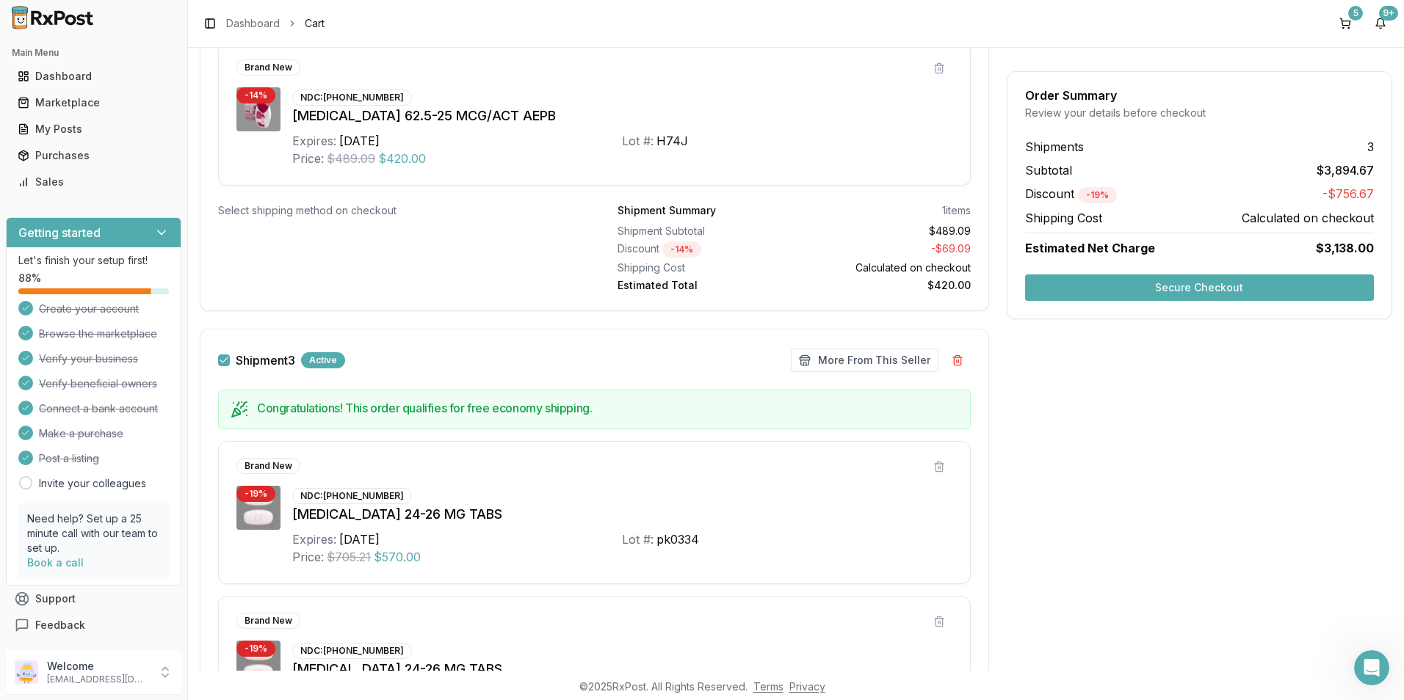
scroll to position [995, 0]
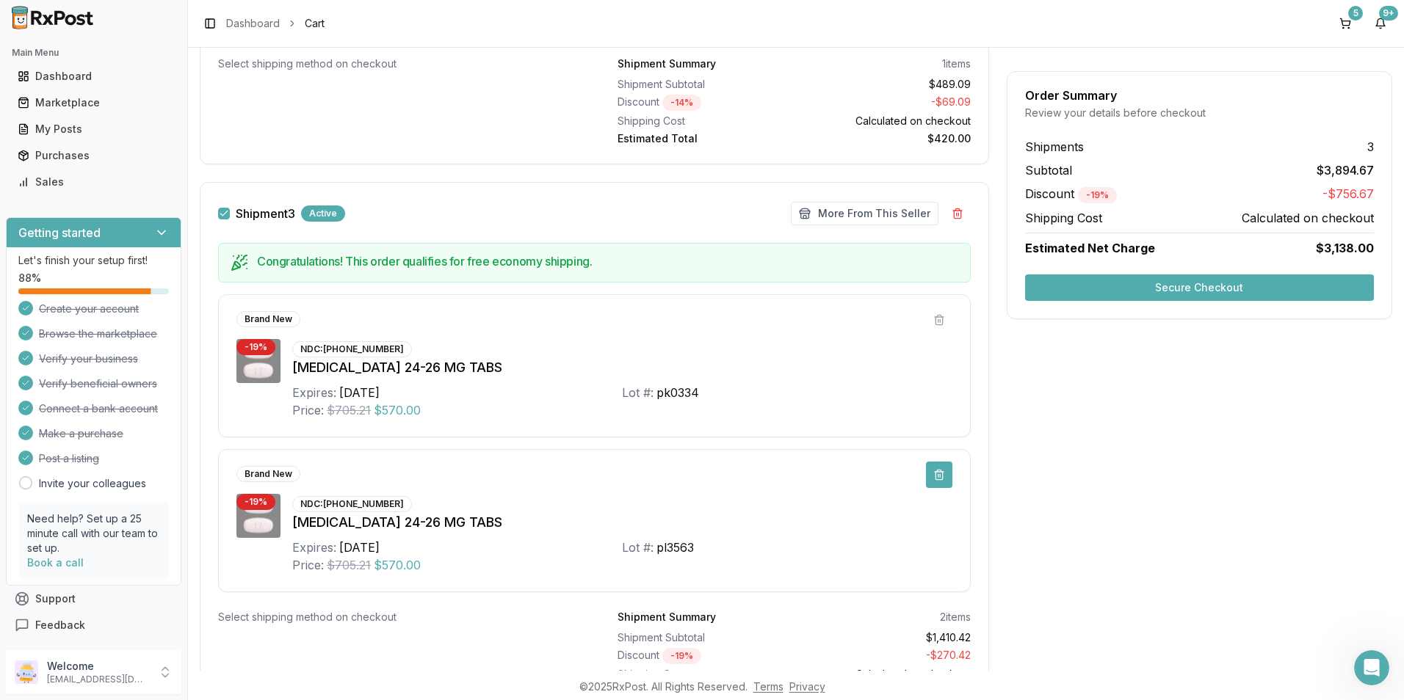
click at [934, 476] on button at bounding box center [939, 475] width 26 height 26
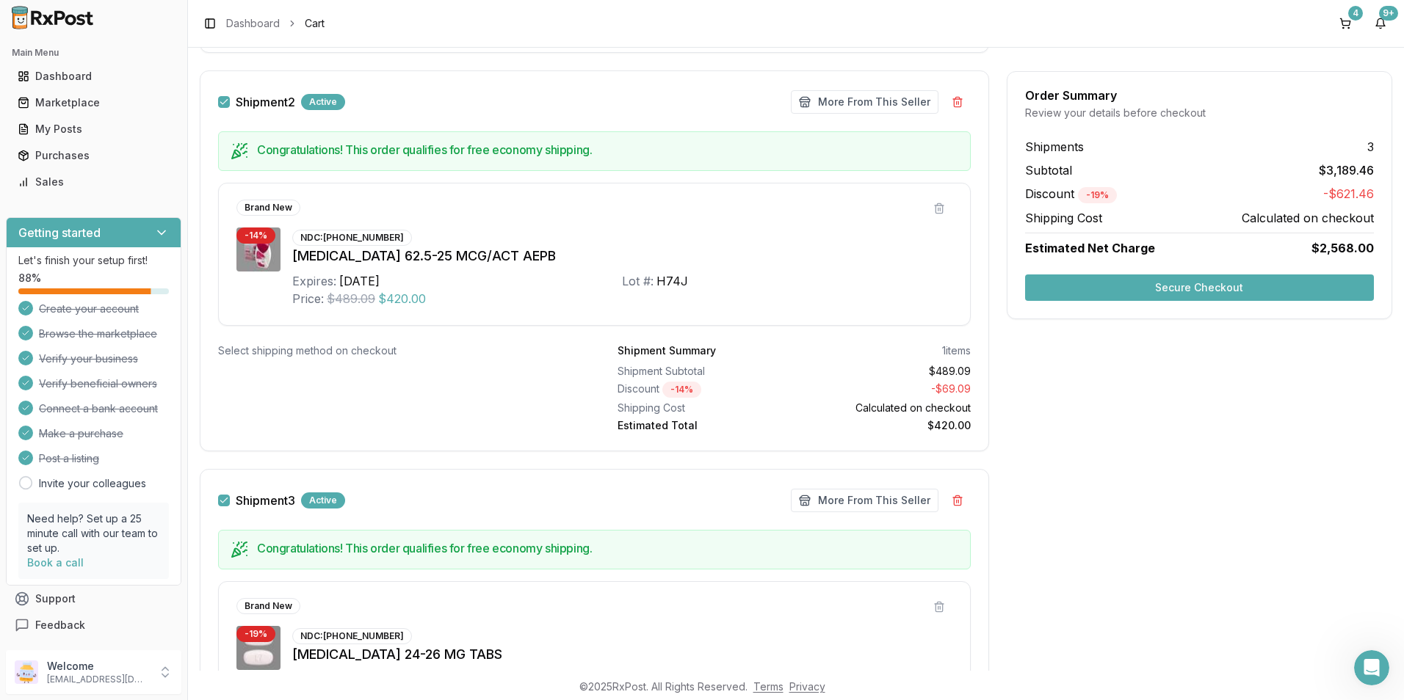
scroll to position [782, 0]
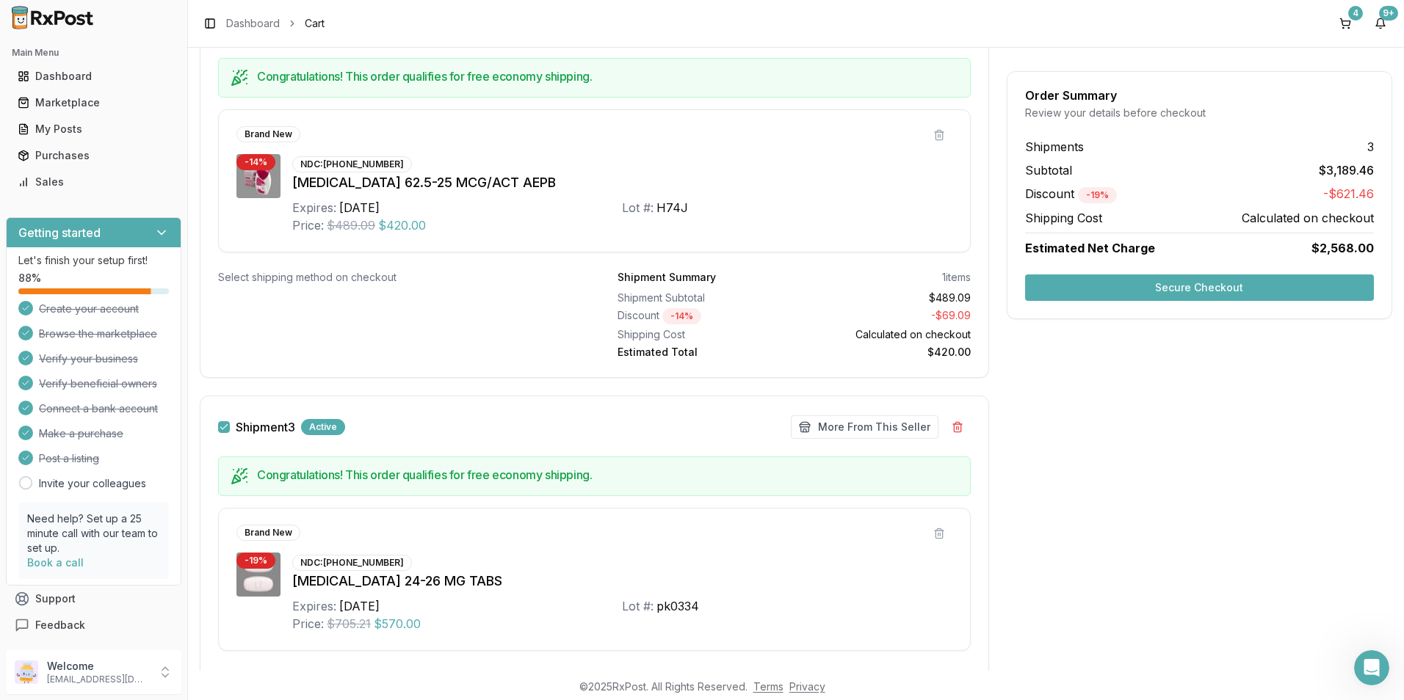
click at [1137, 287] on button "Secure Checkout" at bounding box center [1199, 288] width 349 height 26
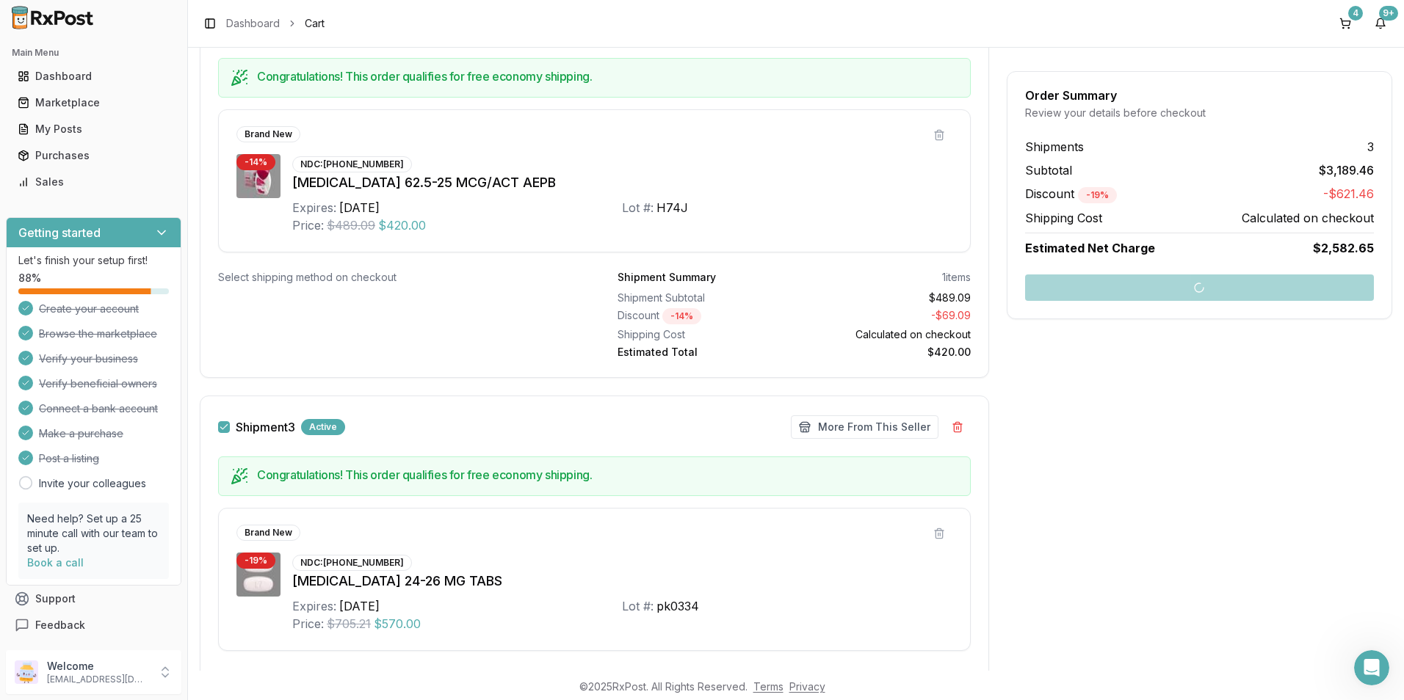
scroll to position [12, 0]
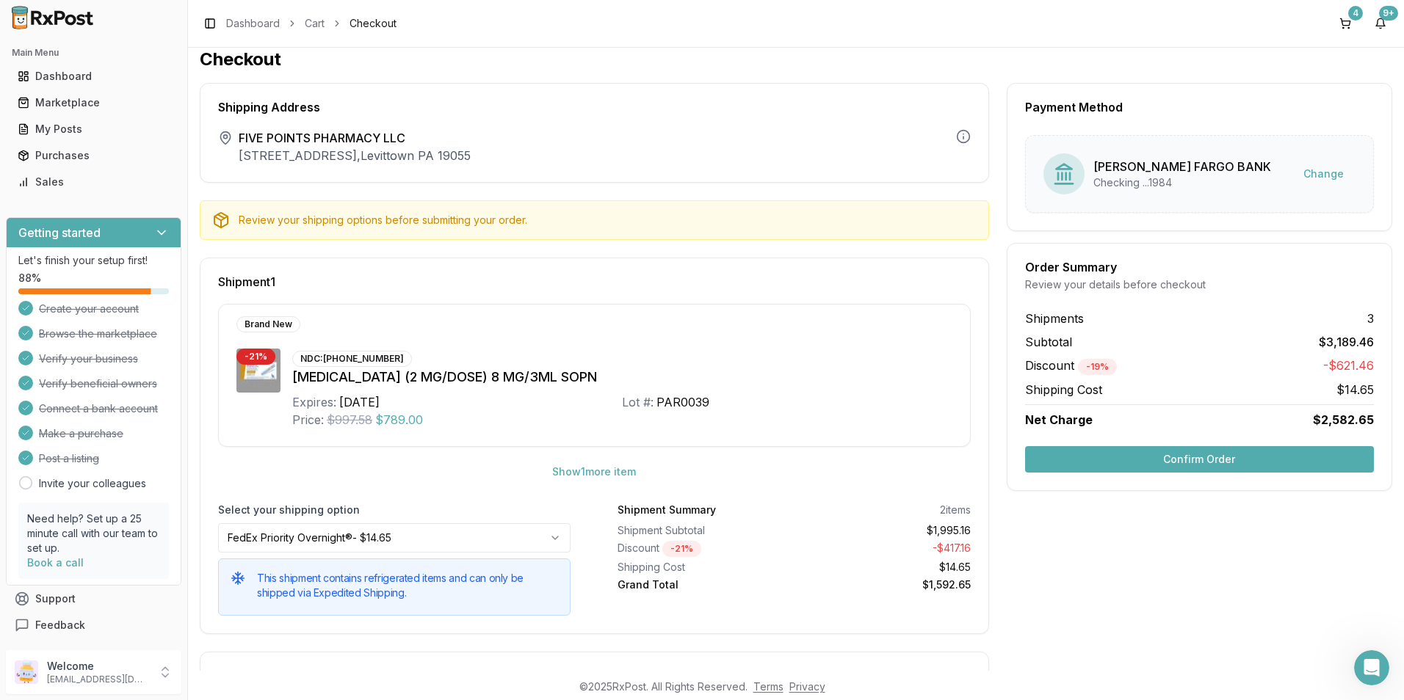
click at [1092, 462] on button "Confirm Order" at bounding box center [1199, 459] width 349 height 26
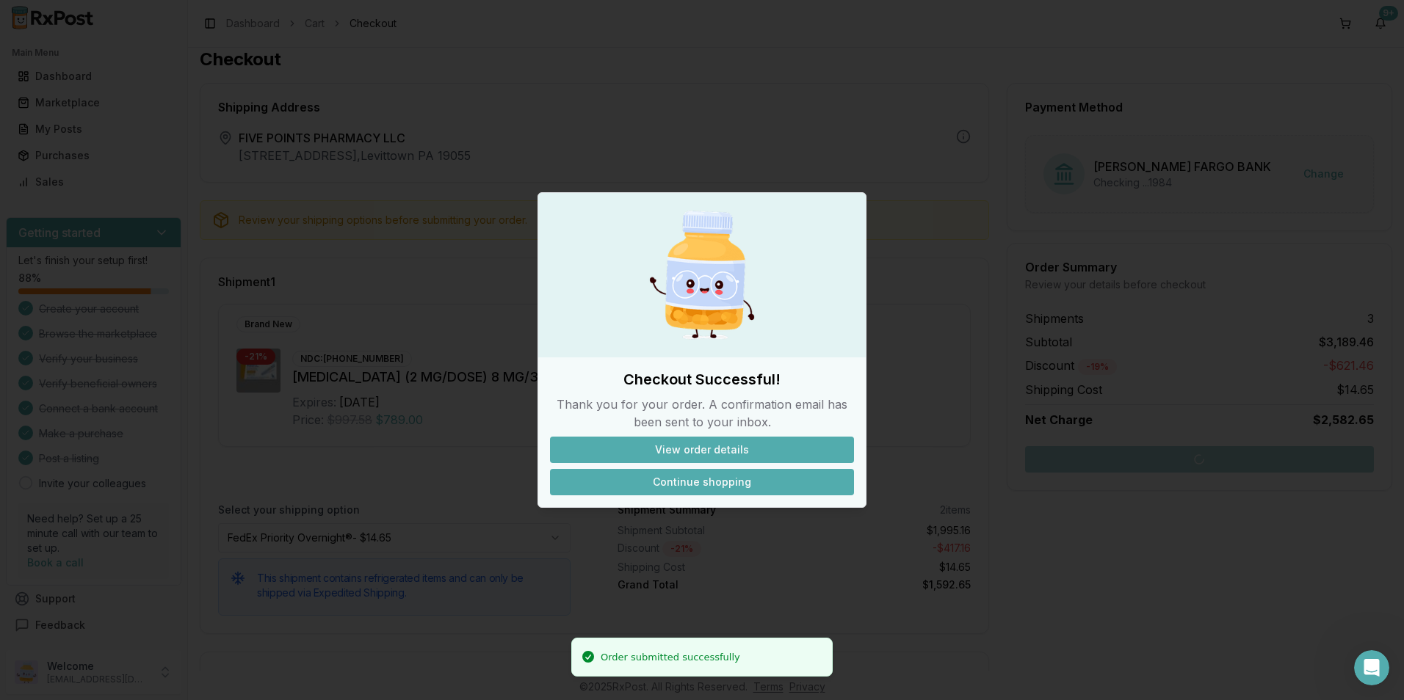
click at [637, 479] on button "Continue shopping" at bounding box center [702, 482] width 304 height 26
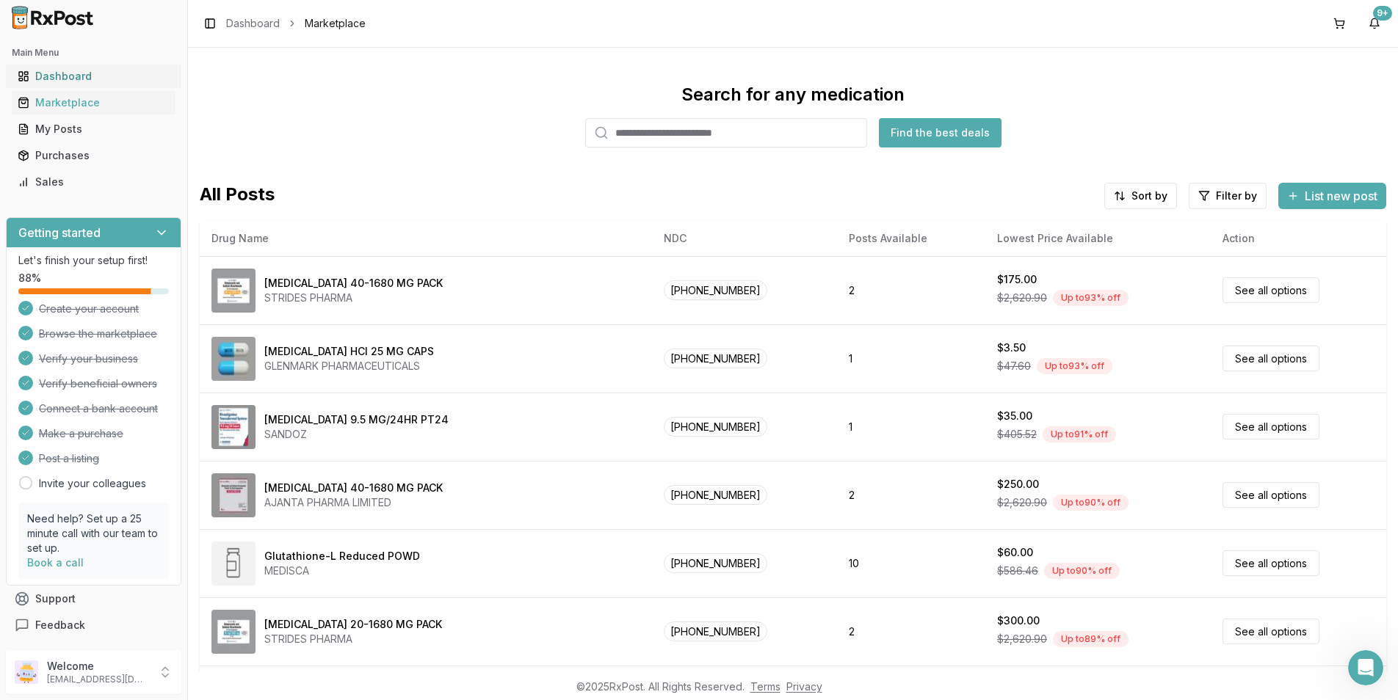
click at [67, 80] on div "Dashboard" at bounding box center [94, 76] width 152 height 15
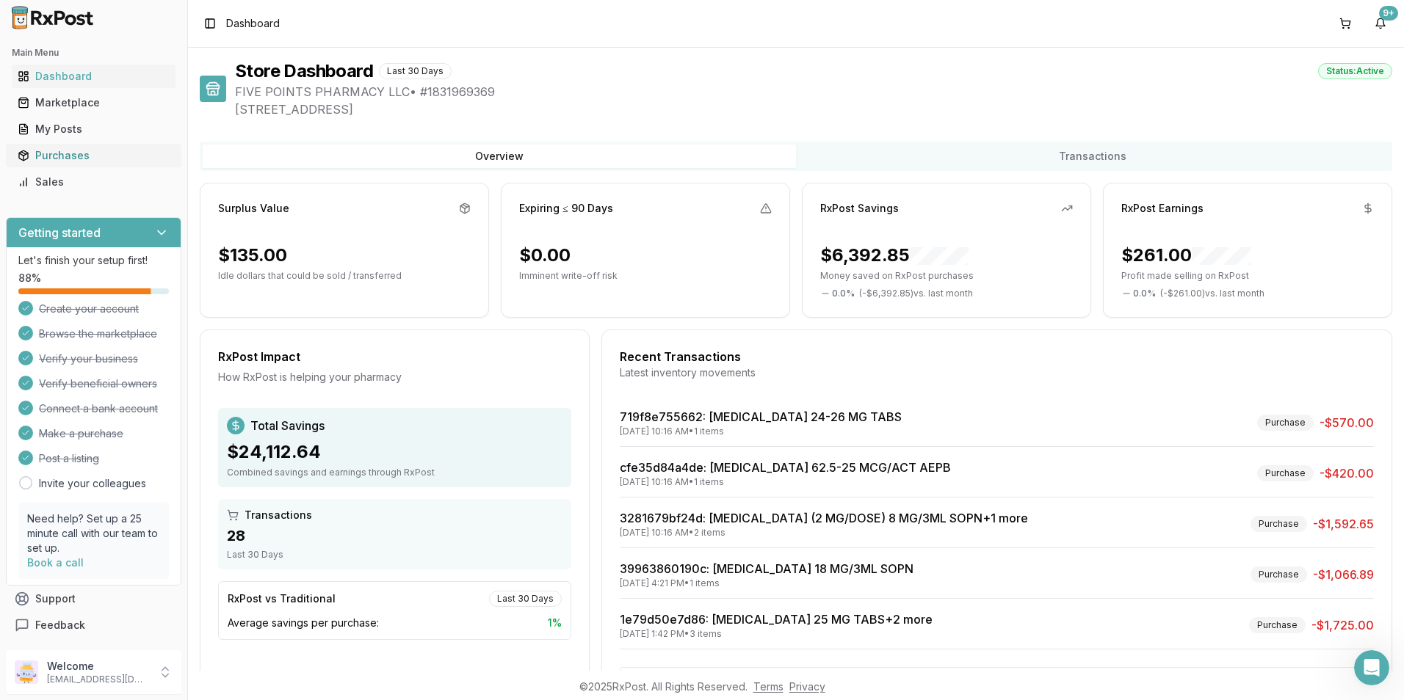
click at [69, 156] on div "Purchases" at bounding box center [94, 155] width 152 height 15
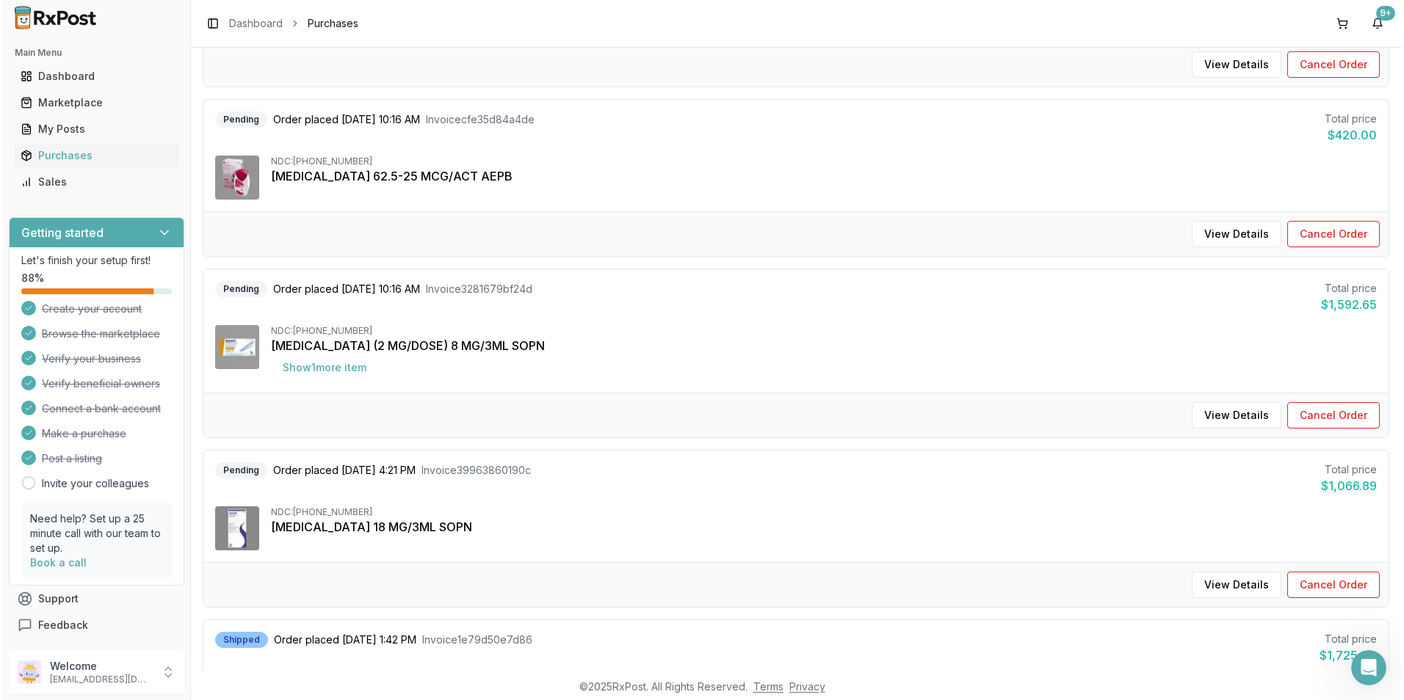
scroll to position [367, 0]
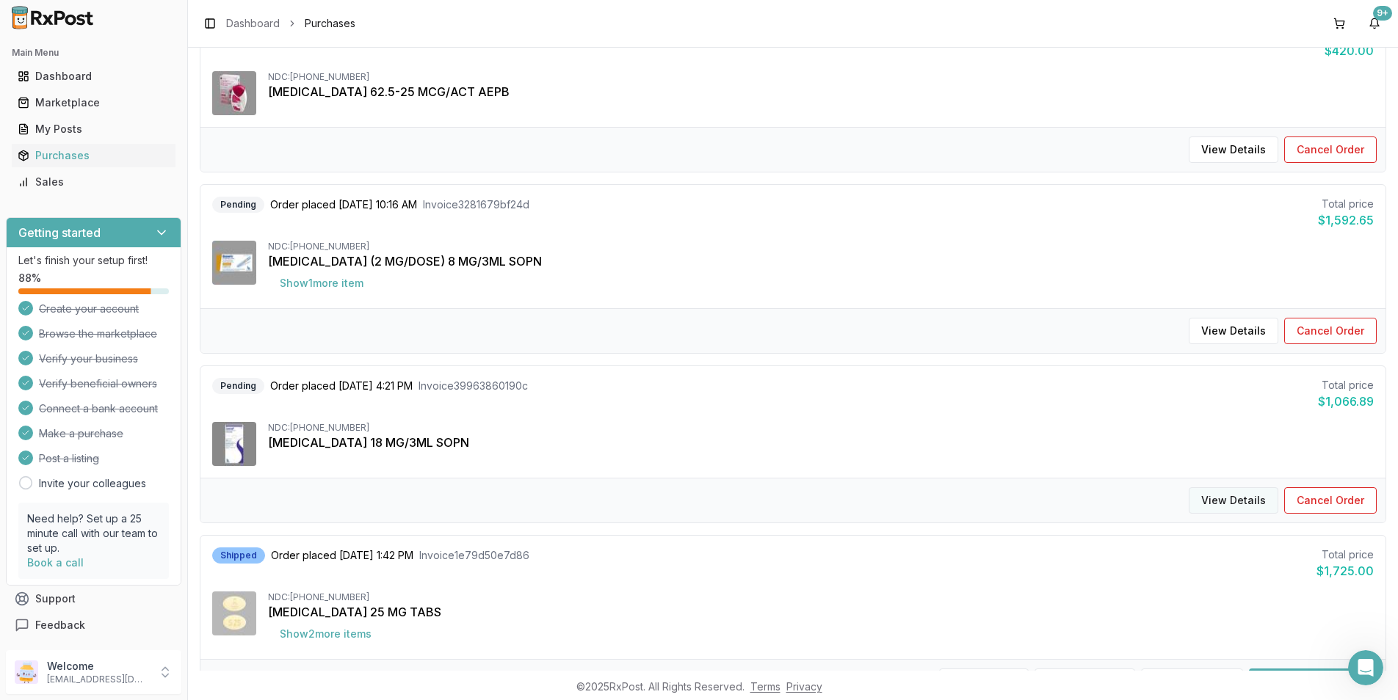
click at [1219, 495] on button "View Details" at bounding box center [1233, 500] width 90 height 26
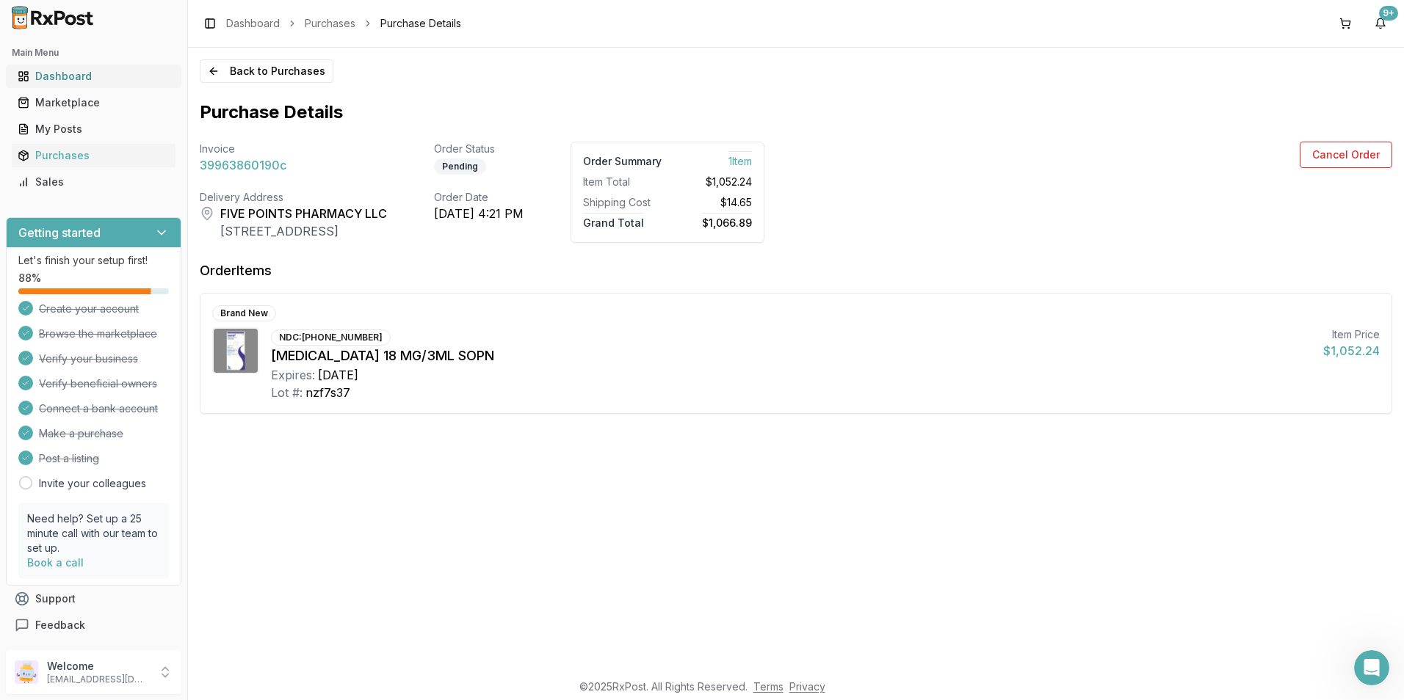
click at [46, 67] on link "Dashboard" at bounding box center [94, 76] width 164 height 26
